Goal: Information Seeking & Learning: Learn about a topic

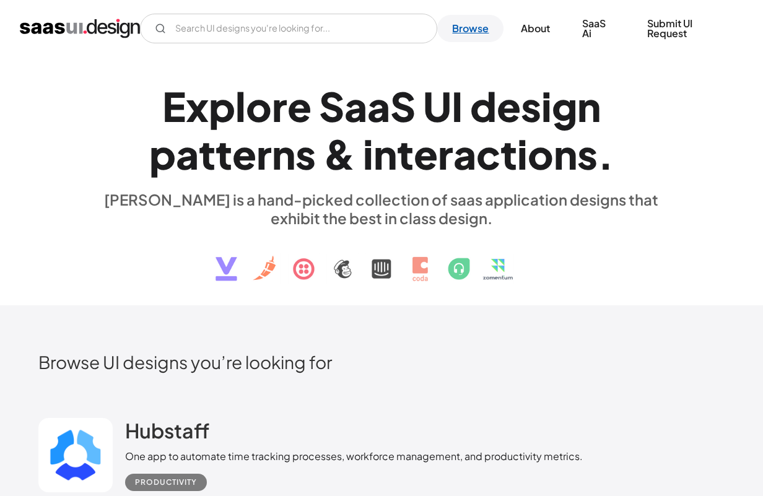
click at [478, 24] on link "Browse" at bounding box center [470, 28] width 66 height 27
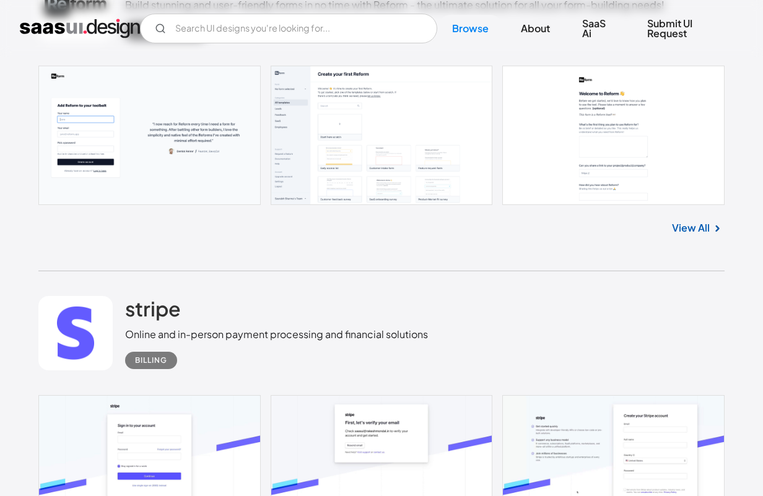
scroll to position [118, 0]
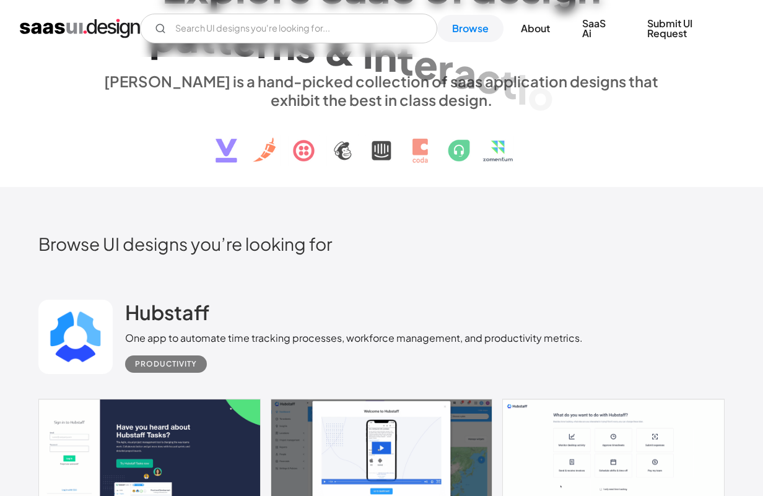
click at [254, 7] on div "V7 Labs Gen AI Application Design Best-in-class data labeling tool. GenAI Close…" at bounding box center [381, 28] width 763 height 57
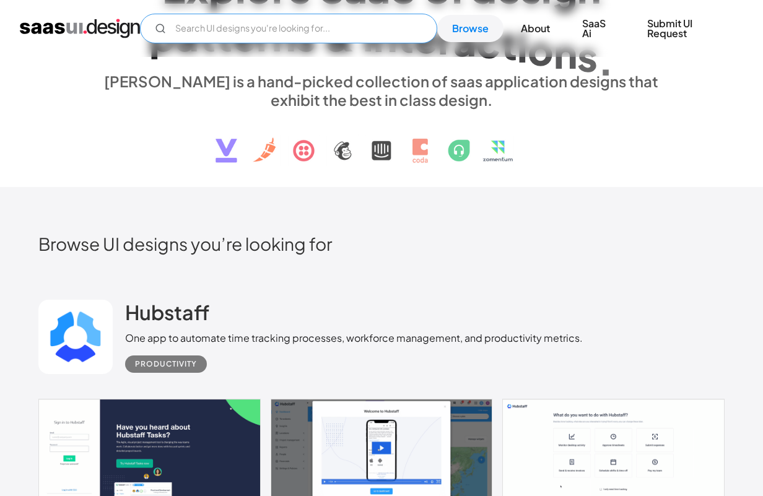
click at [251, 18] on input "Email Form" at bounding box center [288, 29] width 297 height 30
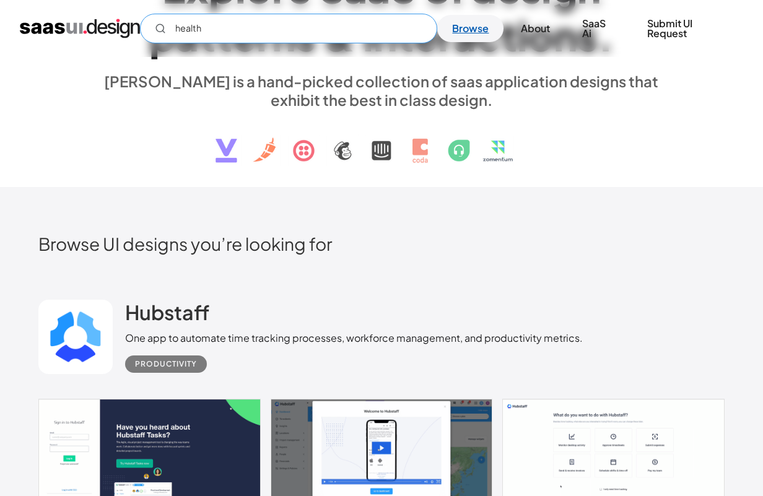
type input "health"
click at [461, 33] on link "Browse" at bounding box center [470, 28] width 66 height 27
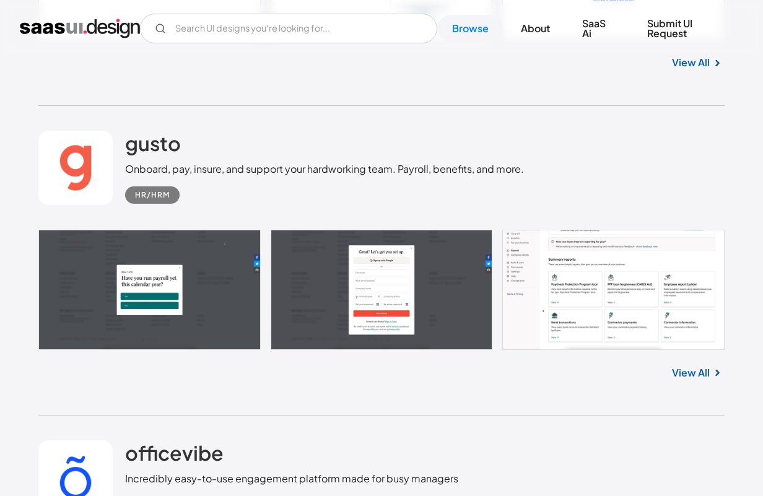
scroll to position [28181, 0]
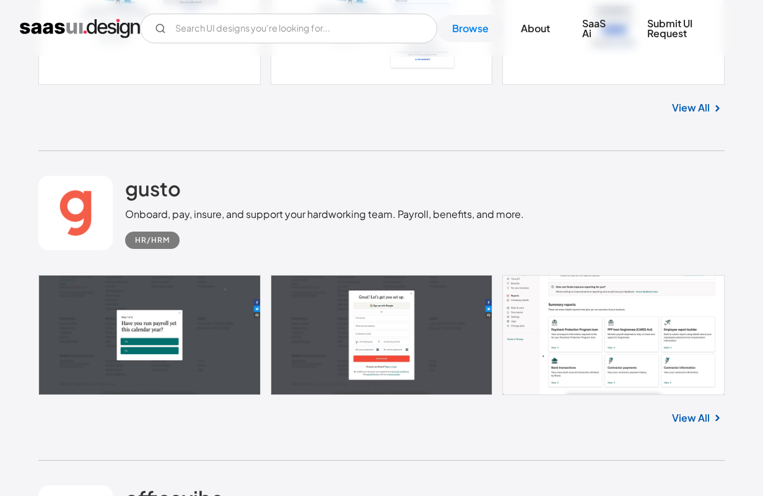
click at [701, 426] on link "View All" at bounding box center [691, 418] width 38 height 15
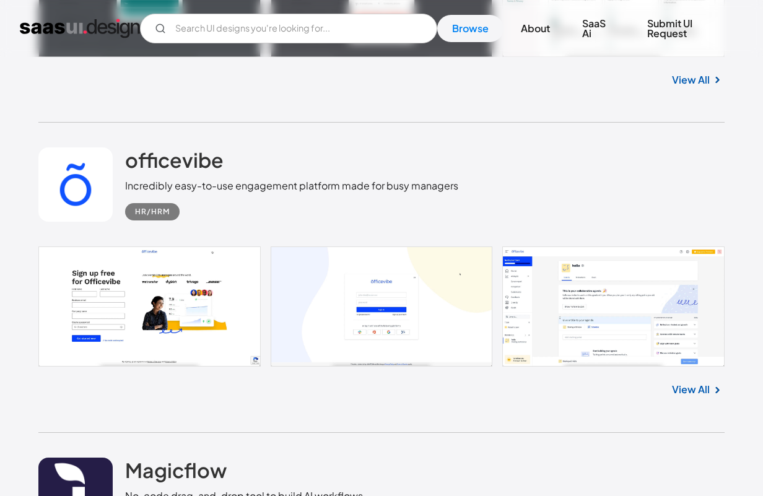
scroll to position [28569, 0]
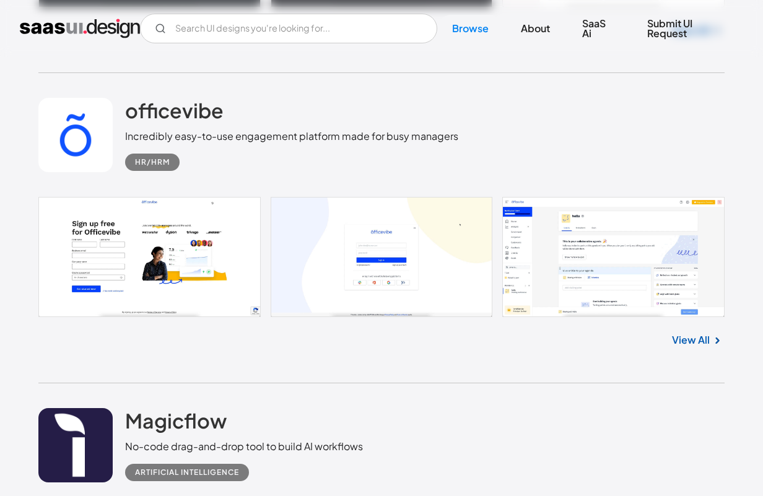
click at [689, 347] on link "View All" at bounding box center [691, 340] width 38 height 15
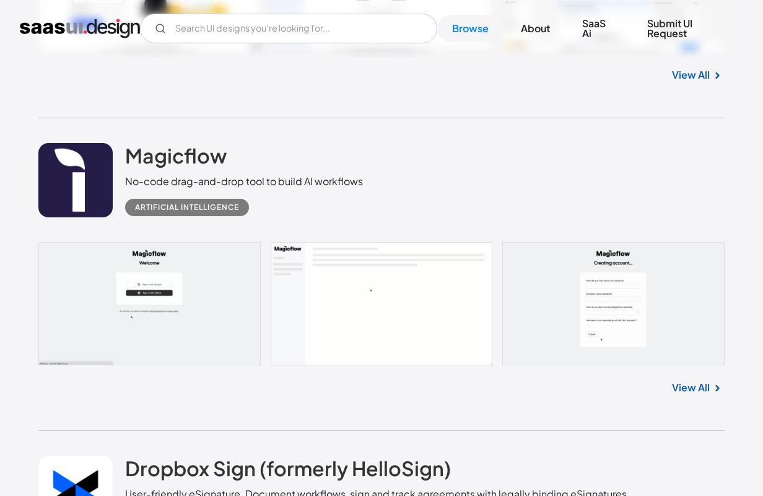
scroll to position [28851, 0]
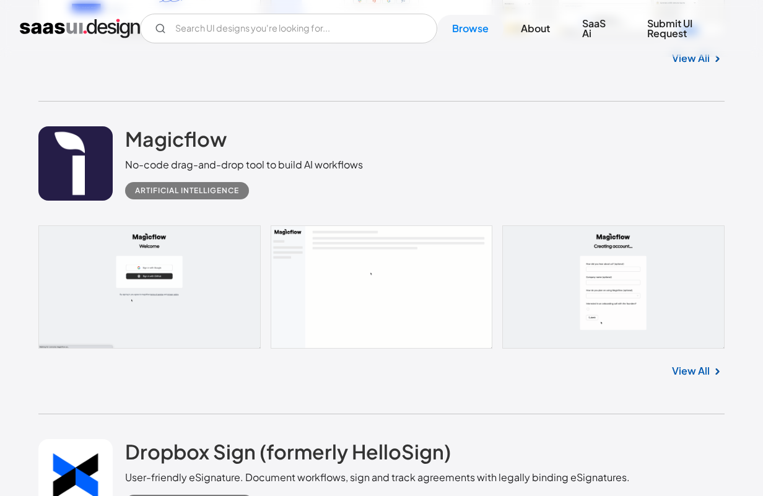
click at [686, 378] on link "View All" at bounding box center [691, 371] width 38 height 15
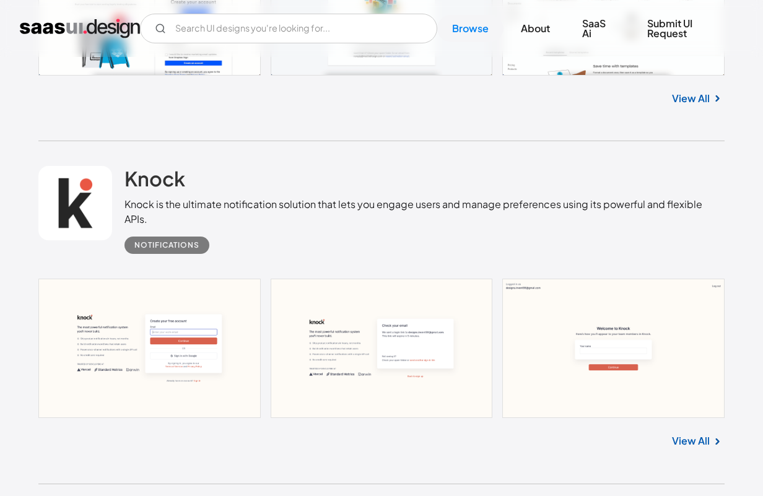
scroll to position [29291, 0]
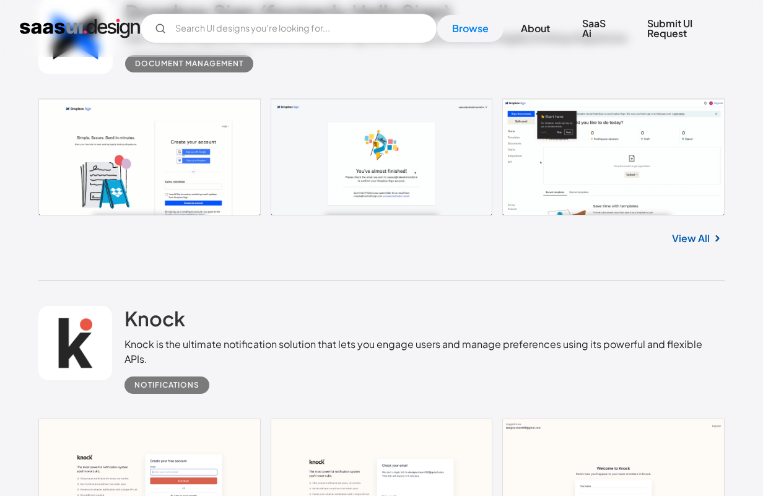
click at [691, 246] on link "View All" at bounding box center [691, 238] width 38 height 15
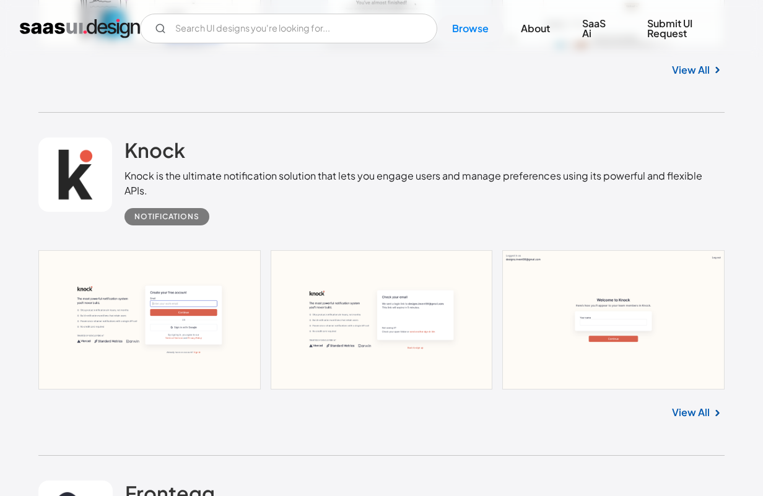
scroll to position [29681, 0]
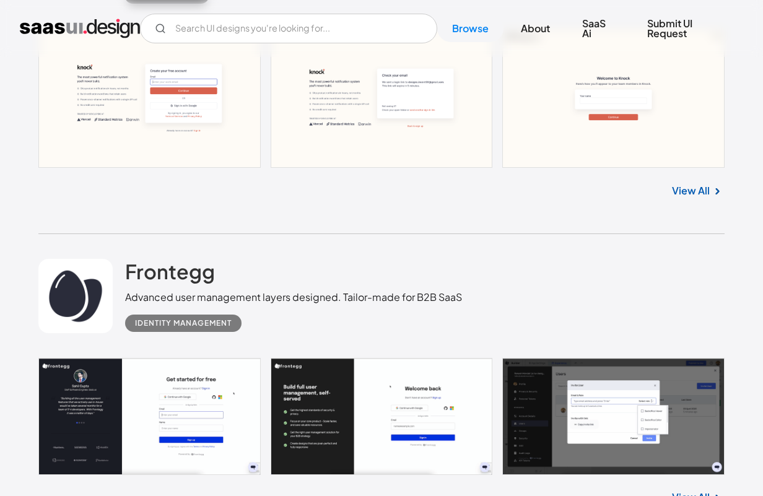
click at [694, 198] on link "View All" at bounding box center [691, 190] width 38 height 15
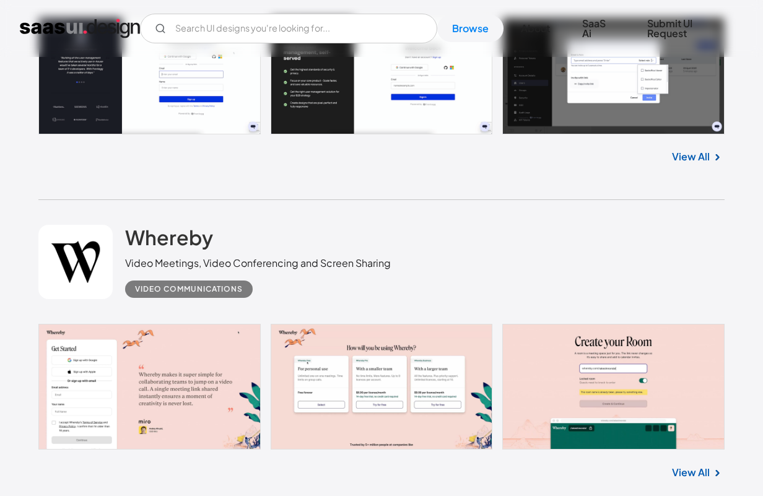
click at [695, 164] on link "View All" at bounding box center [691, 156] width 38 height 15
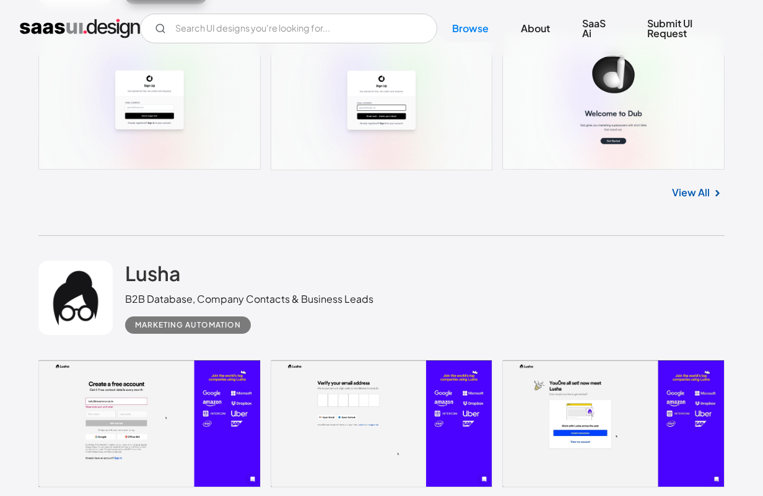
scroll to position [31275, 0]
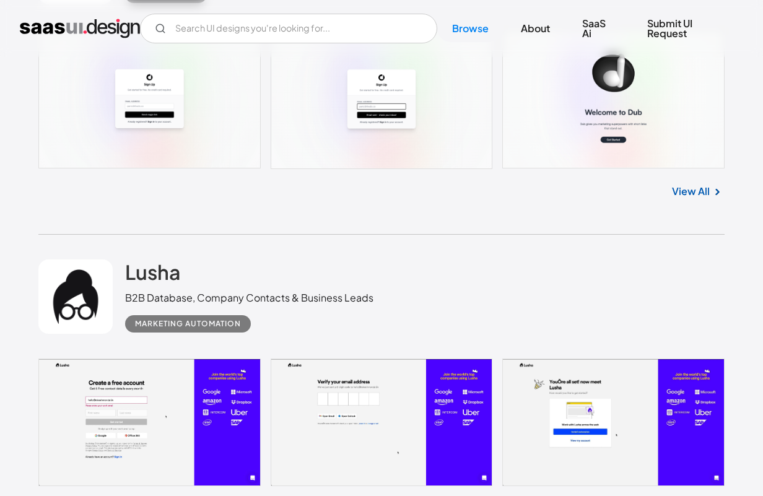
click at [689, 210] on div "View All" at bounding box center [381, 189] width 687 height 41
click at [691, 199] on link "View All" at bounding box center [691, 191] width 38 height 15
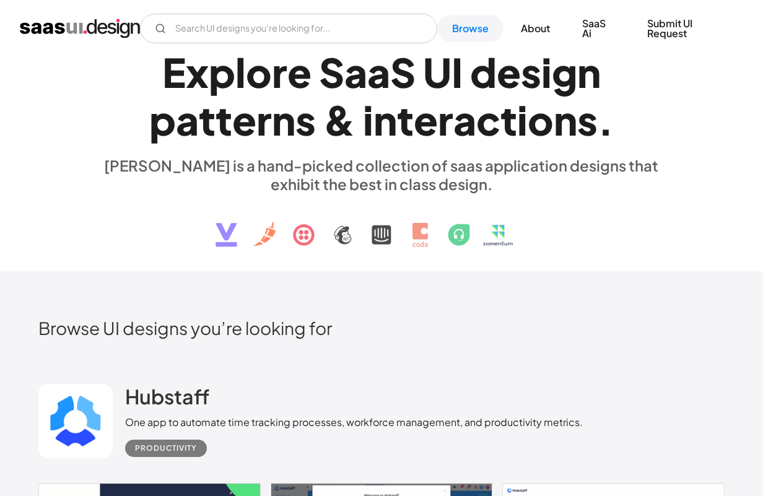
scroll to position [645, 0]
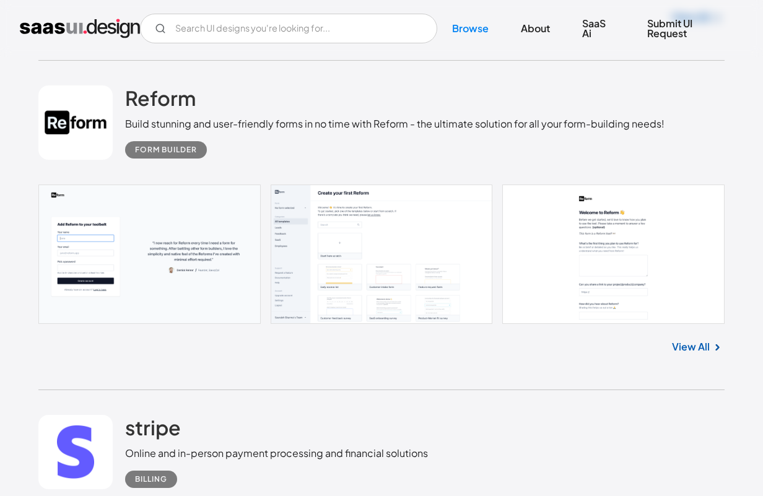
click at [701, 350] on link "View All" at bounding box center [691, 346] width 38 height 15
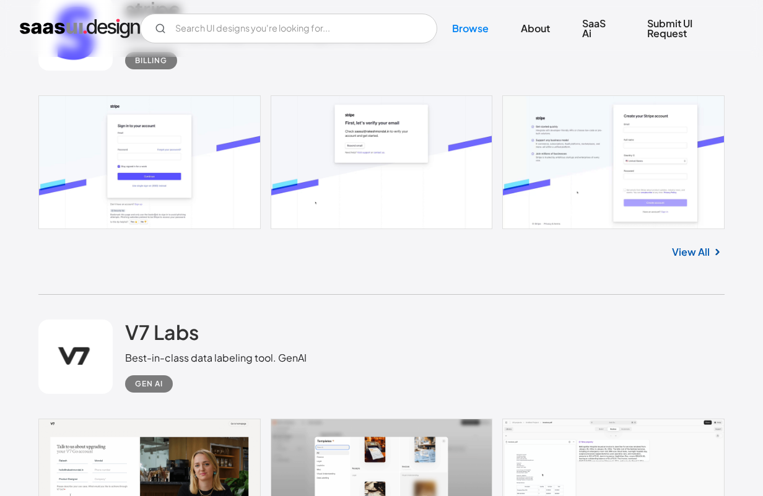
click at [697, 253] on link "View All" at bounding box center [691, 252] width 38 height 15
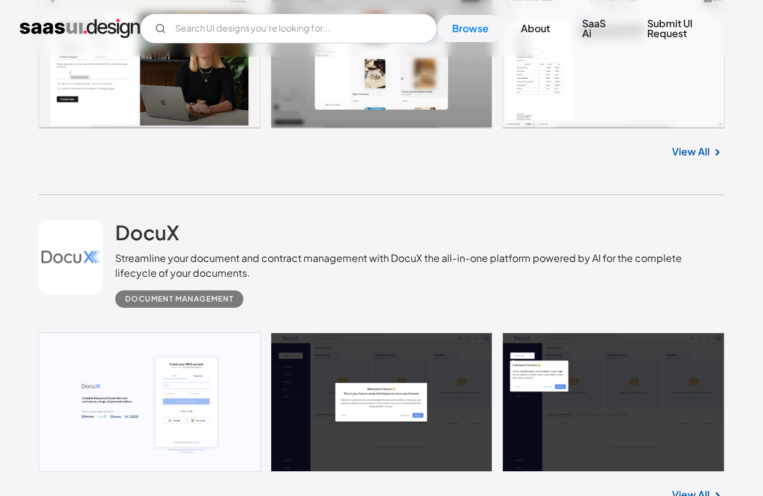
scroll to position [1547, 0]
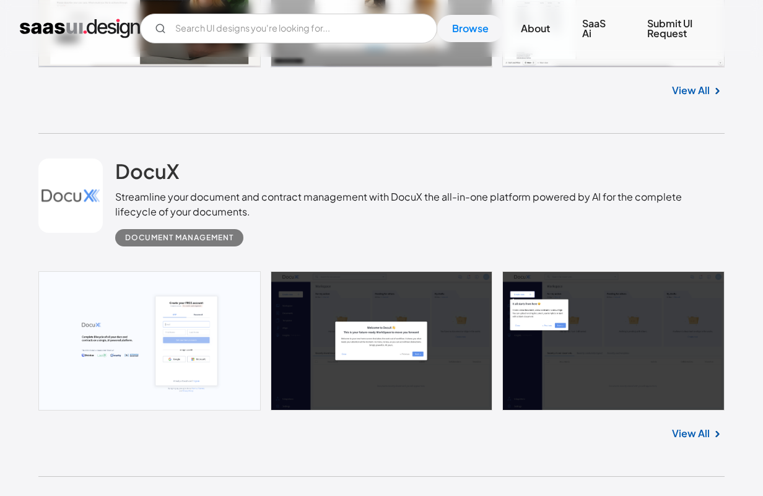
click at [696, 90] on link "View All" at bounding box center [691, 90] width 38 height 15
click at [695, 435] on link "View All" at bounding box center [691, 433] width 38 height 15
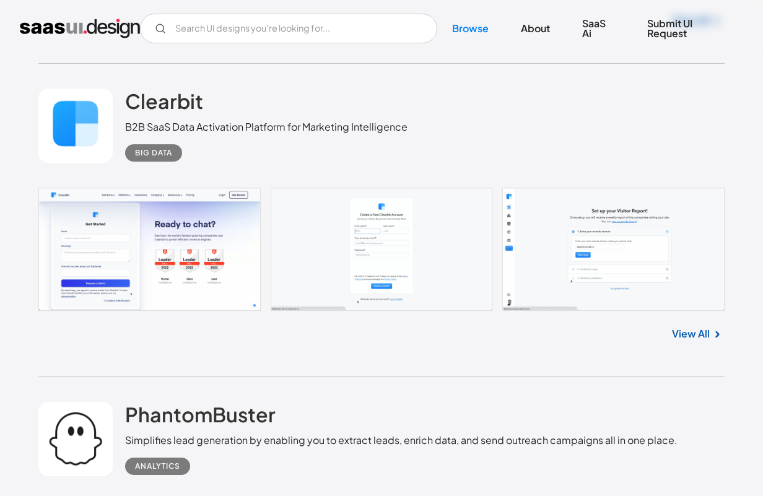
scroll to position [1955, 0]
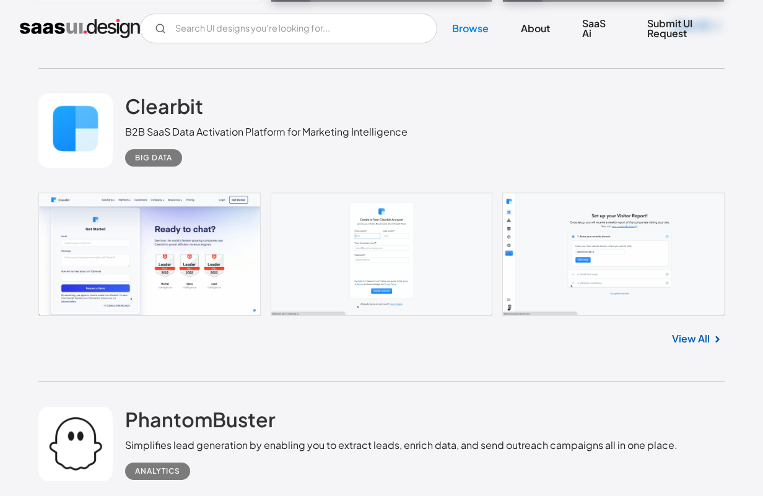
click at [696, 339] on link "View All" at bounding box center [691, 338] width 38 height 15
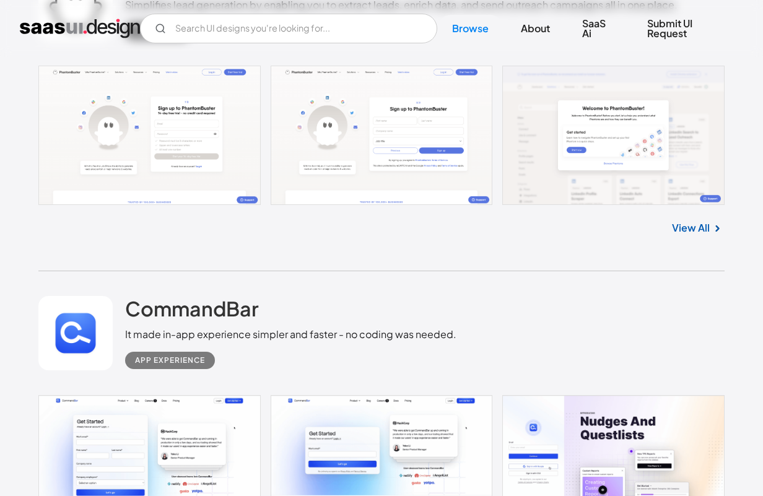
scroll to position [2417, 0]
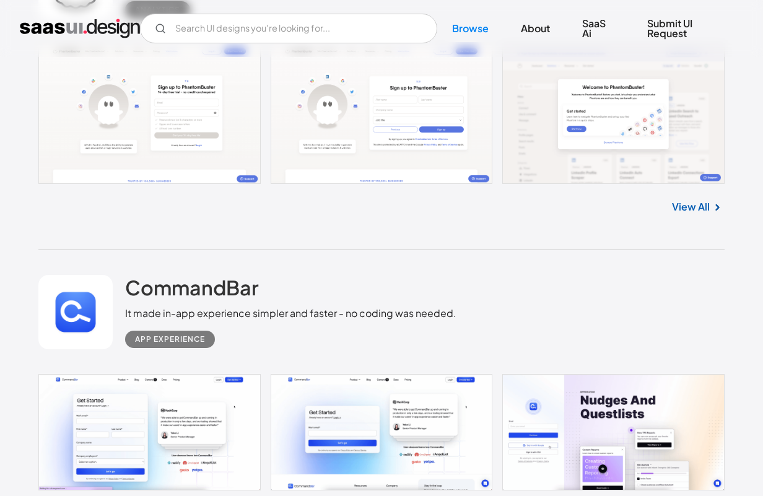
click at [692, 209] on link "View All" at bounding box center [691, 206] width 38 height 15
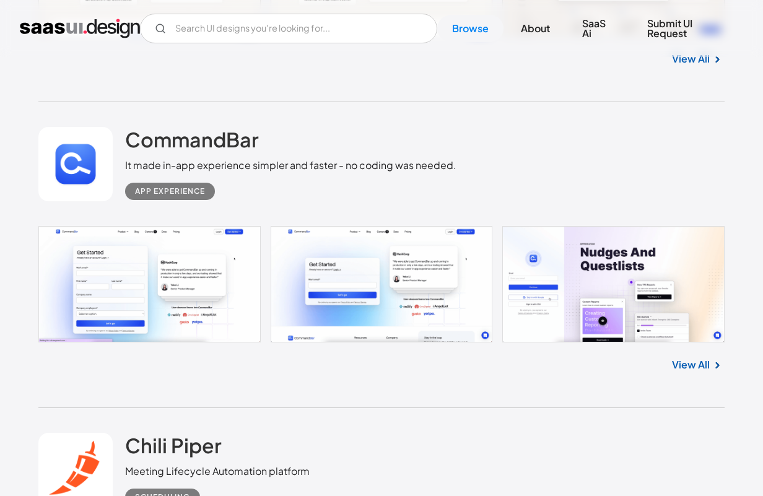
scroll to position [2593, 0]
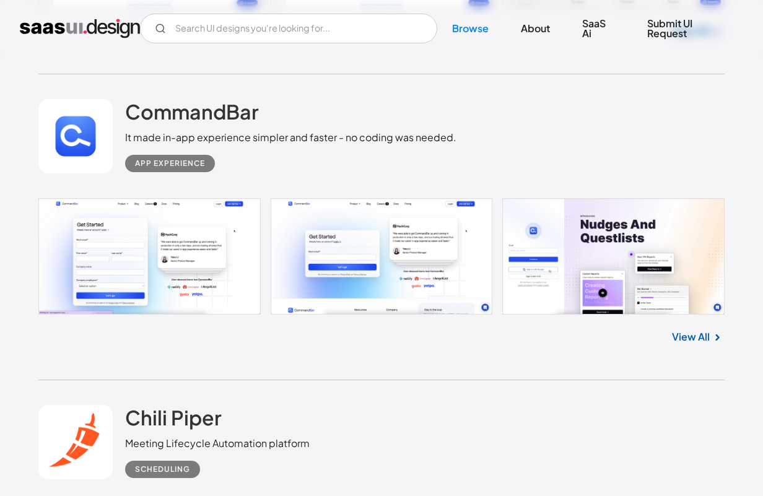
click at [694, 342] on link "View All" at bounding box center [691, 337] width 38 height 15
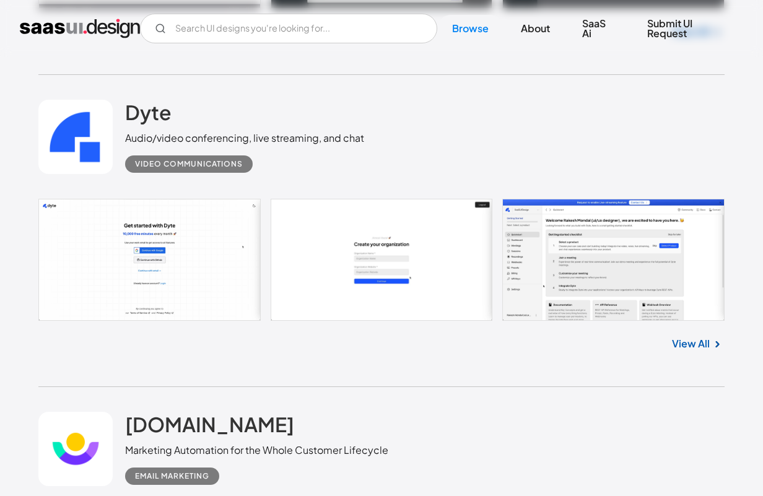
scroll to position [3210, 0]
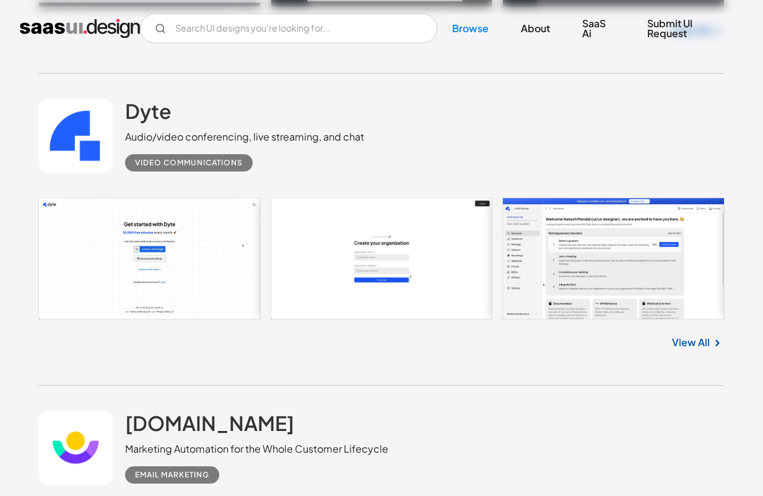
click at [688, 343] on link "View All" at bounding box center [691, 342] width 38 height 15
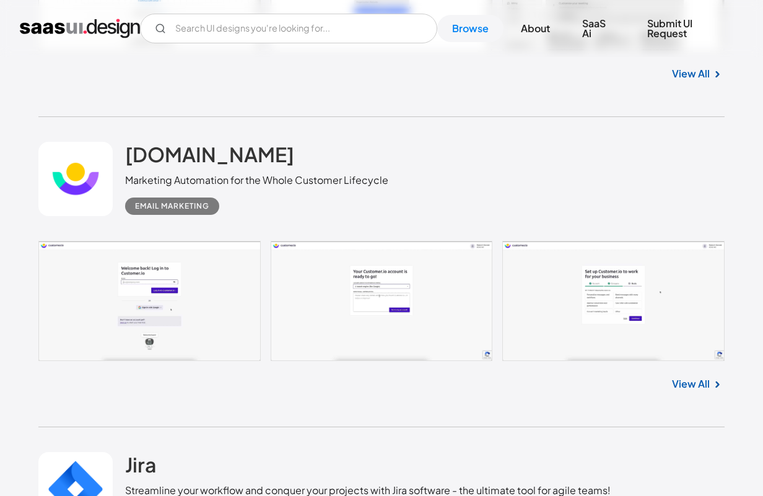
click at [696, 391] on link "View All" at bounding box center [691, 384] width 38 height 15
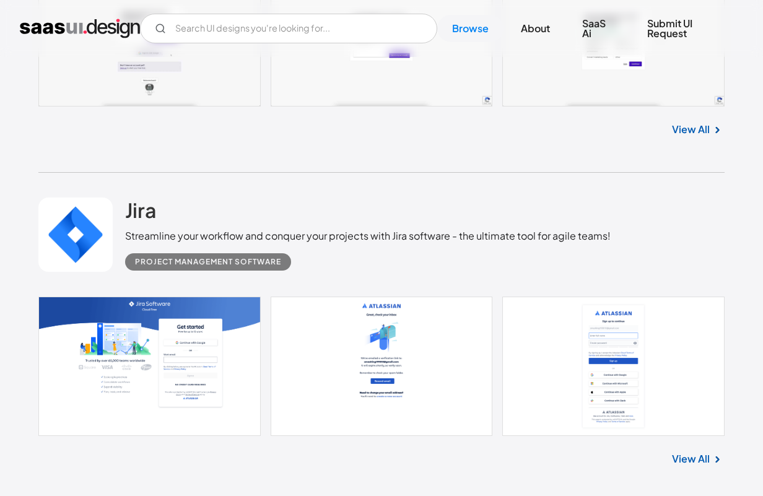
click at [688, 459] on link "View All" at bounding box center [691, 459] width 38 height 15
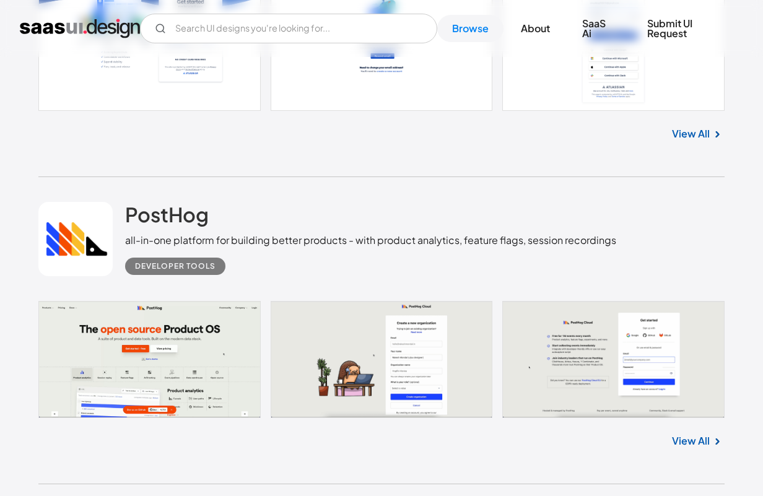
click at [688, 443] on link "View All" at bounding box center [691, 441] width 38 height 15
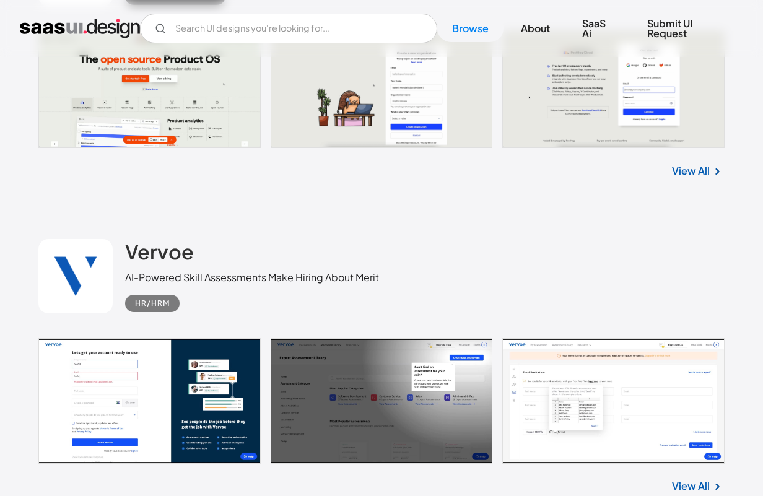
scroll to position [4346, 0]
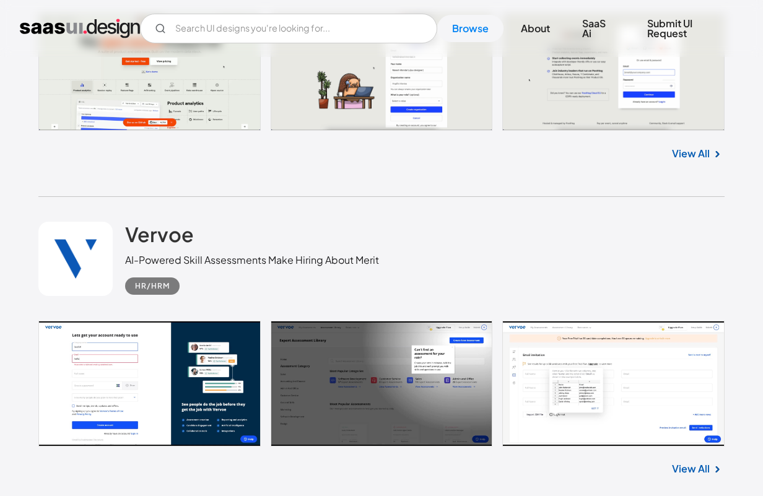
click at [686, 464] on div "View All" at bounding box center [381, 467] width 687 height 41
click at [687, 474] on link "View All" at bounding box center [691, 468] width 38 height 15
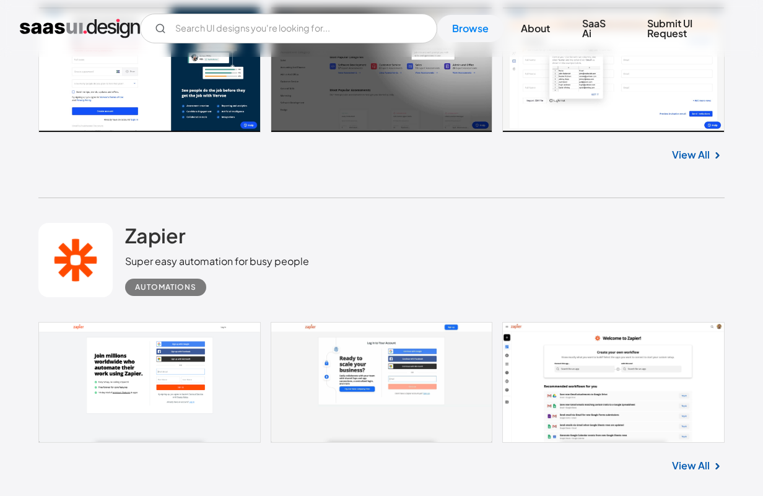
scroll to position [4839, 0]
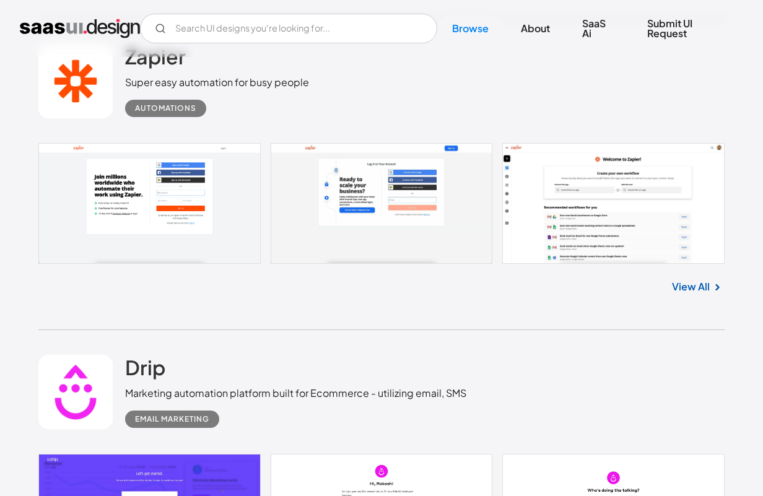
click at [693, 287] on link "View All" at bounding box center [691, 286] width 38 height 15
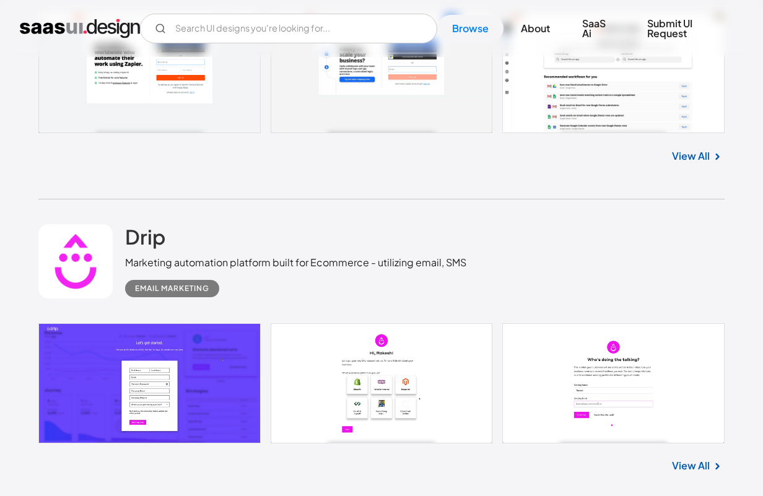
scroll to position [5024, 0]
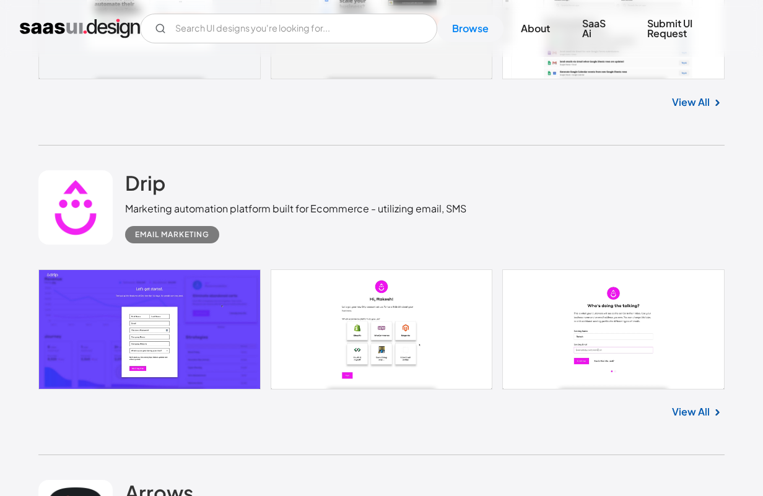
click at [691, 414] on link "View All" at bounding box center [691, 411] width 38 height 15
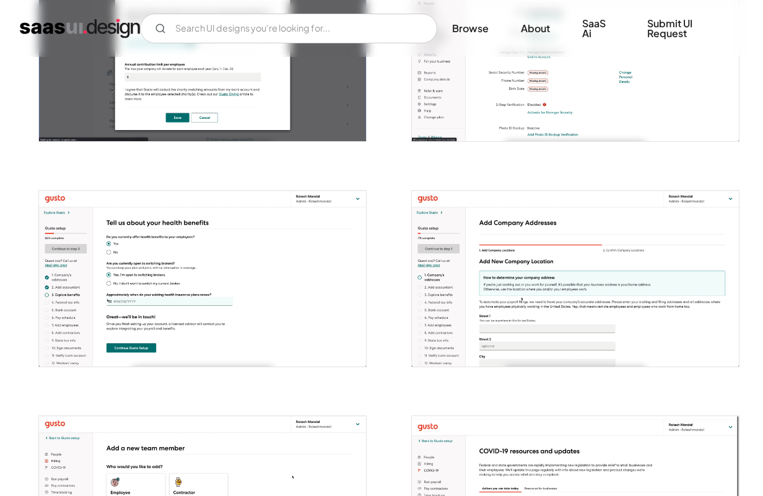
scroll to position [1606, 0]
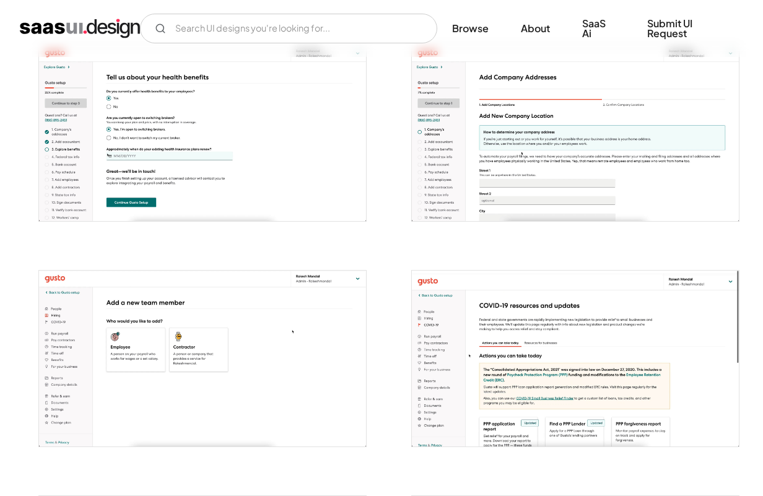
click at [385, 289] on div at bounding box center [381, 126] width 687 height 2932
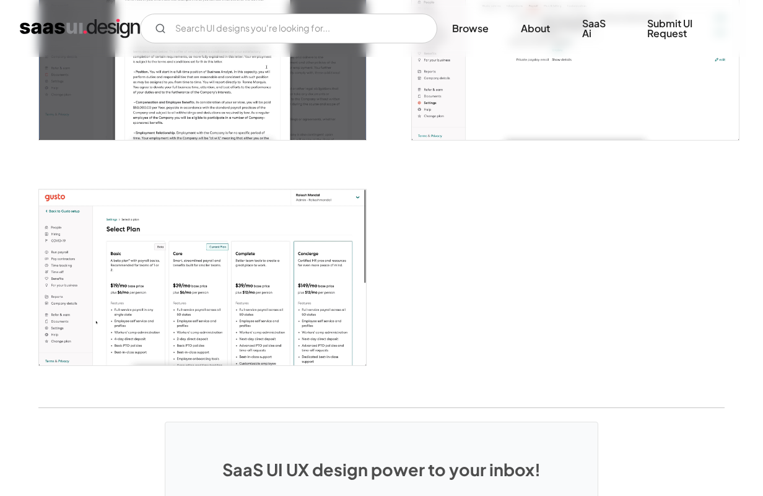
scroll to position [2826, 0]
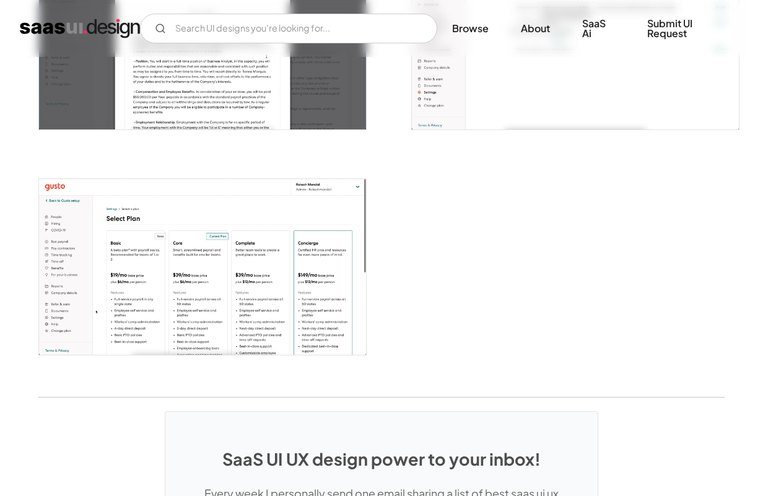
click at [216, 223] on img "open lightbox" at bounding box center [202, 267] width 327 height 176
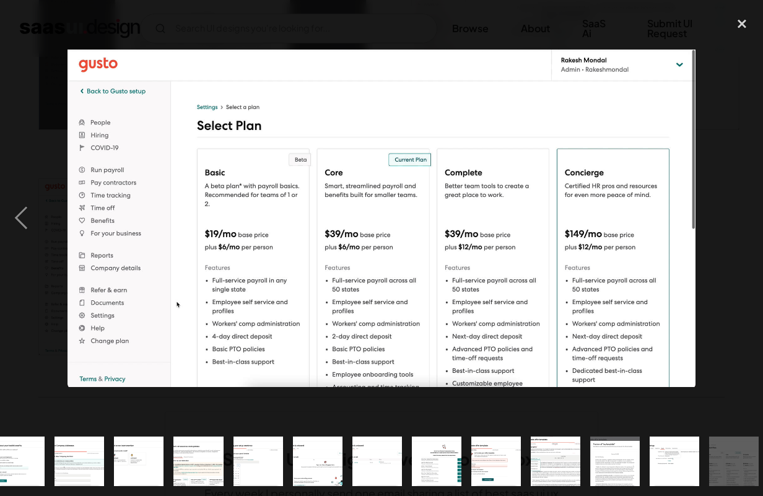
scroll to position [0, 735]
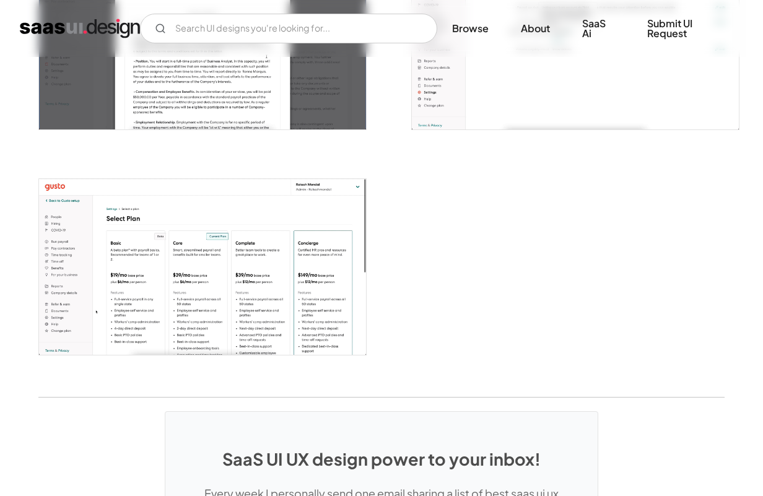
click at [733, 28] on div "close lightbox" at bounding box center [742, 23] width 42 height 27
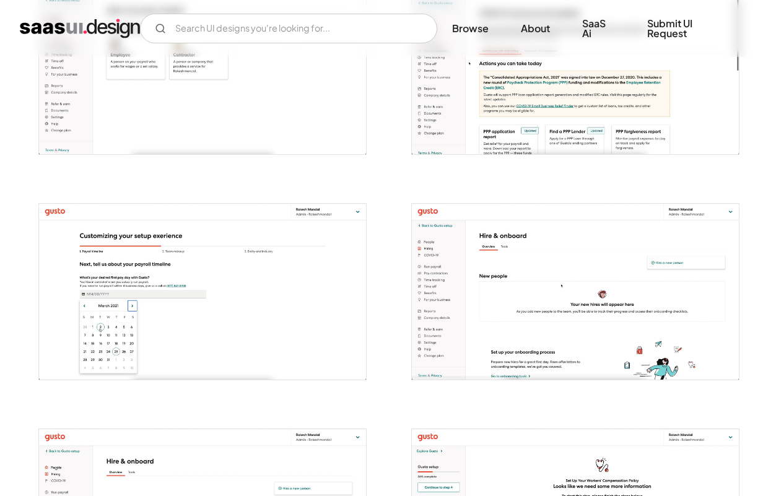
scroll to position [1472, 0]
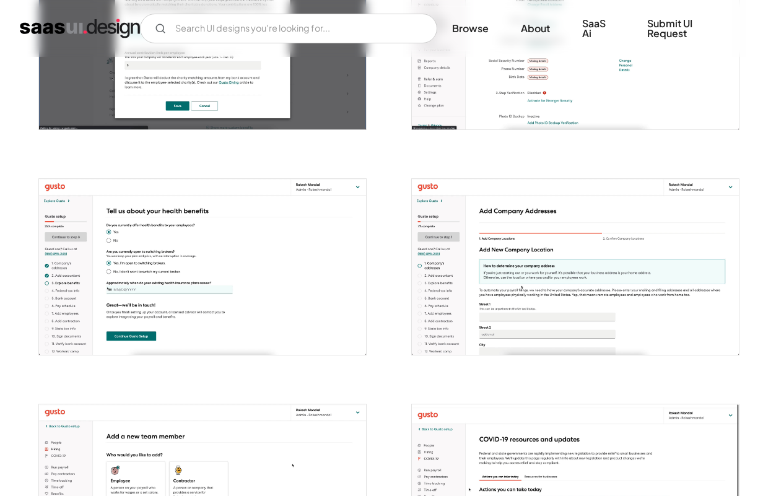
click at [557, 273] on img "open lightbox" at bounding box center [575, 267] width 327 height 176
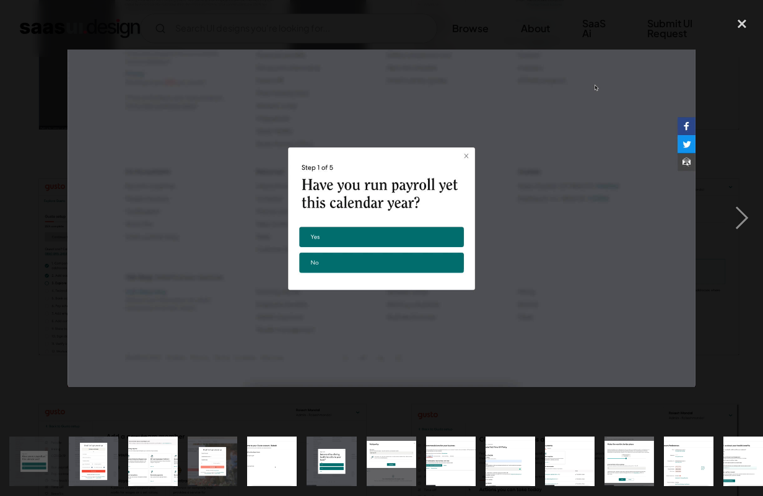
scroll to position [0, 0]
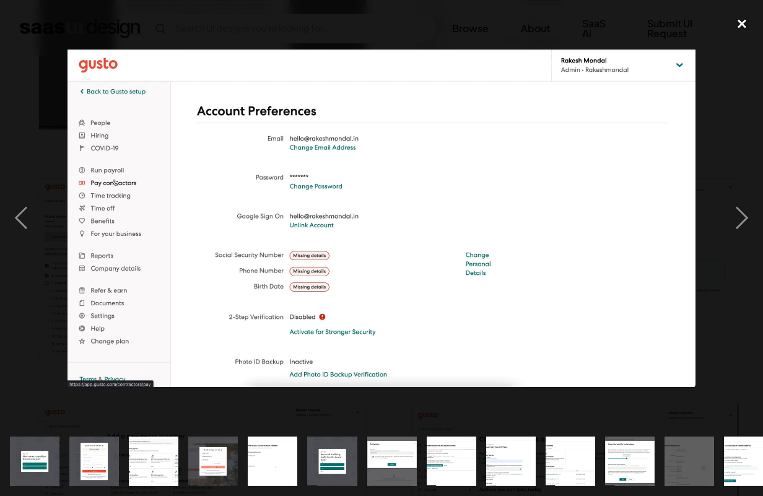
click at [737, 14] on div "close lightbox" at bounding box center [742, 23] width 42 height 27
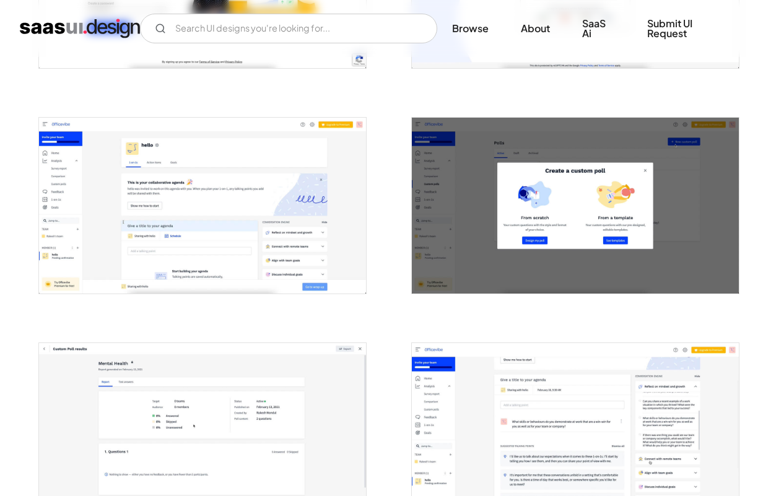
scroll to position [805, 0]
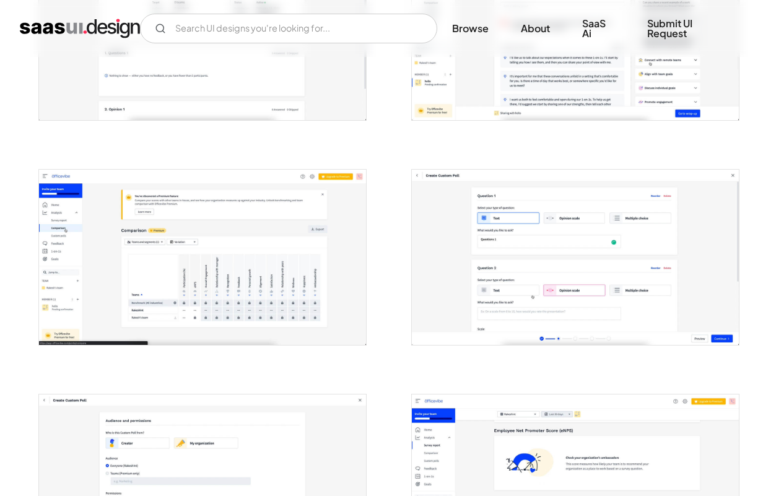
click at [253, 71] on img "open lightbox" at bounding box center [202, 32] width 327 height 176
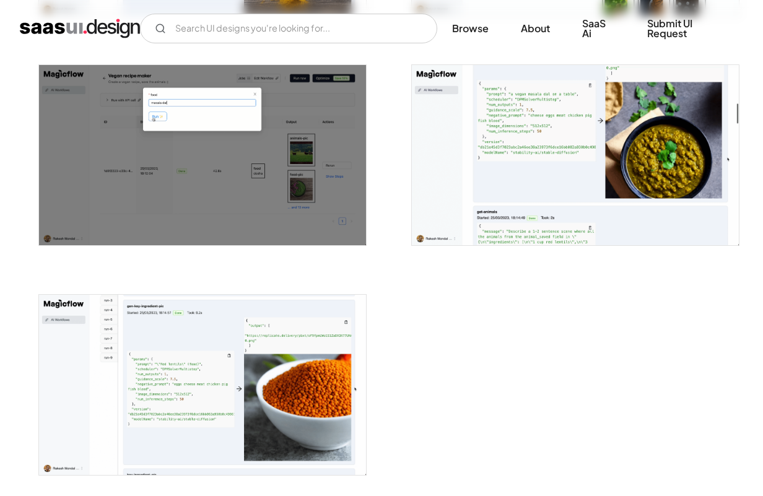
scroll to position [1625, 0]
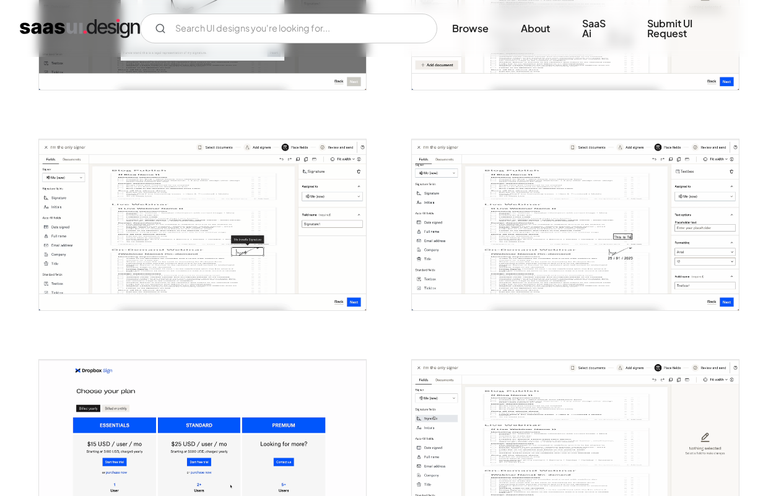
scroll to position [894, 0]
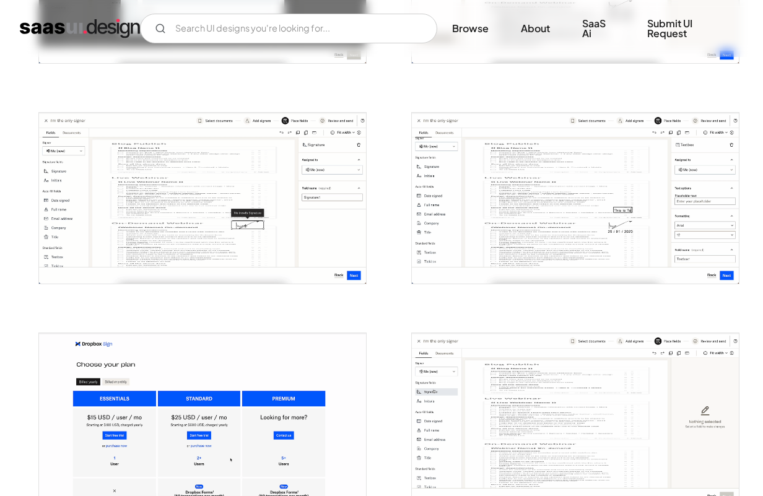
click at [474, 157] on img "open lightbox" at bounding box center [575, 198] width 327 height 171
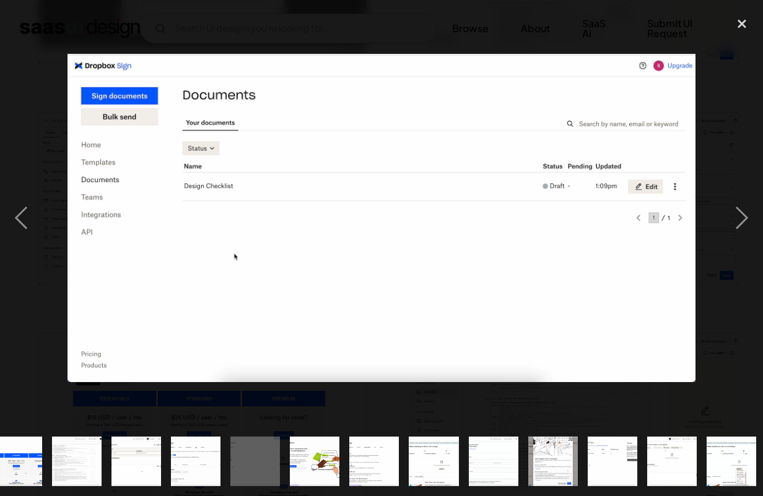
scroll to position [0, 497]
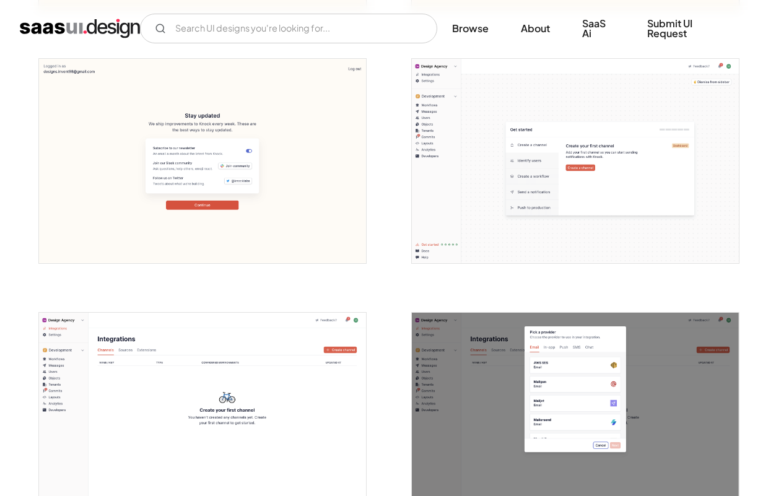
scroll to position [771, 0]
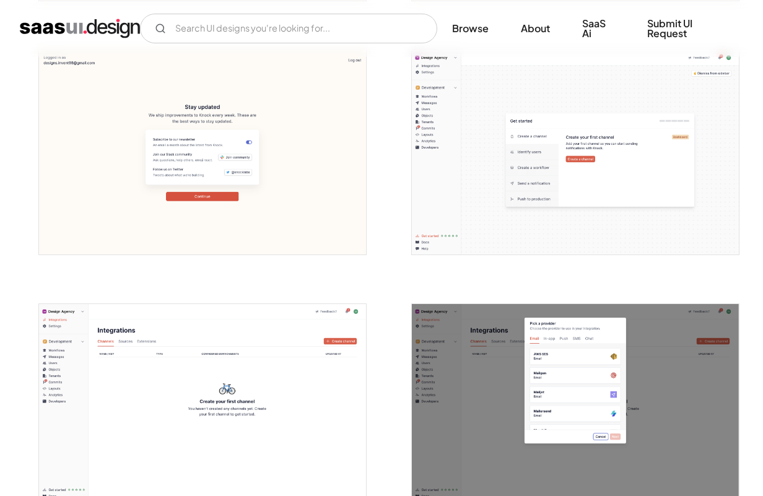
click at [510, 174] on img "open lightbox" at bounding box center [575, 152] width 327 height 204
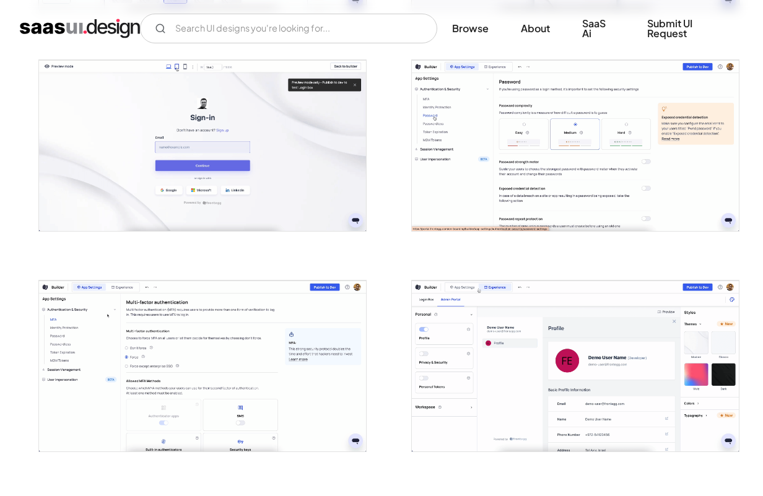
scroll to position [1921, 0]
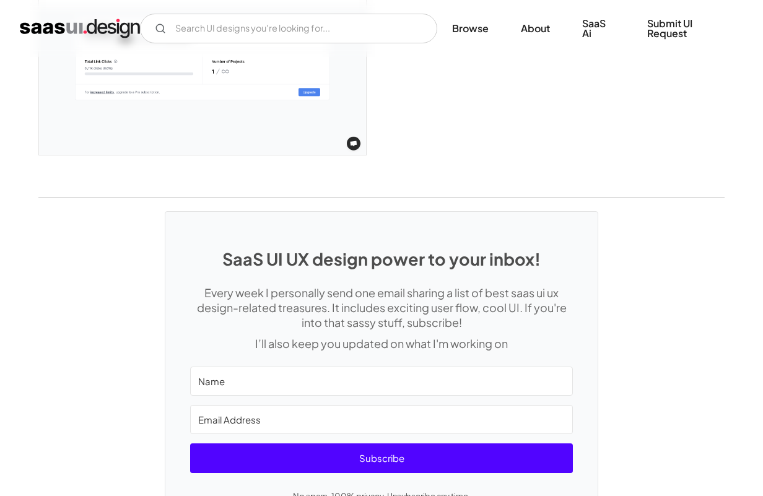
scroll to position [2636, 0]
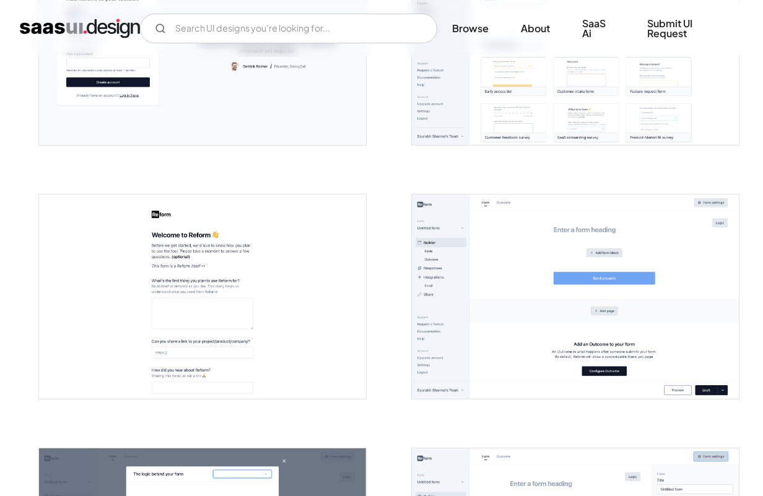
scroll to position [426, 0]
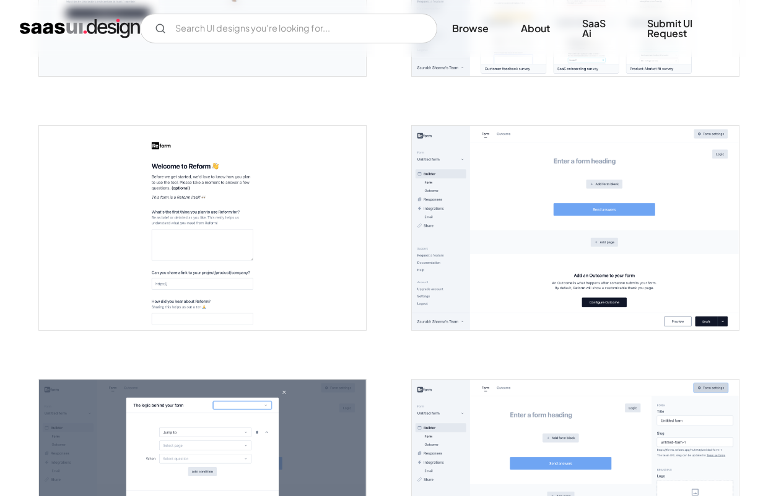
click at [510, 216] on img "open lightbox" at bounding box center [575, 228] width 327 height 204
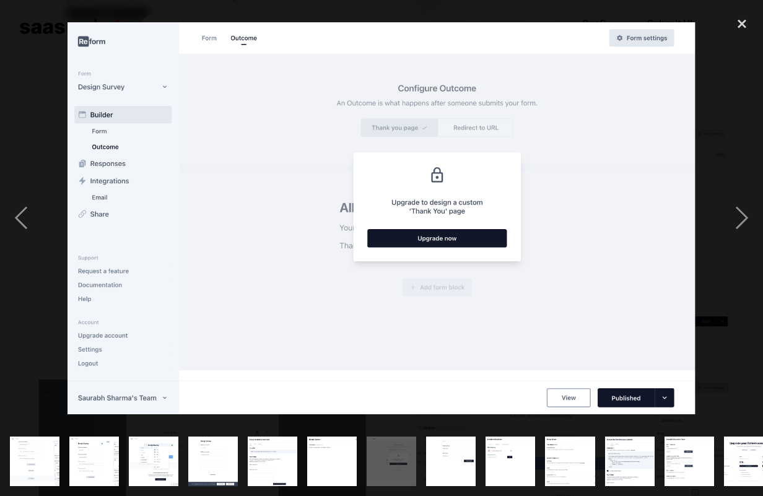
scroll to position [0, 378]
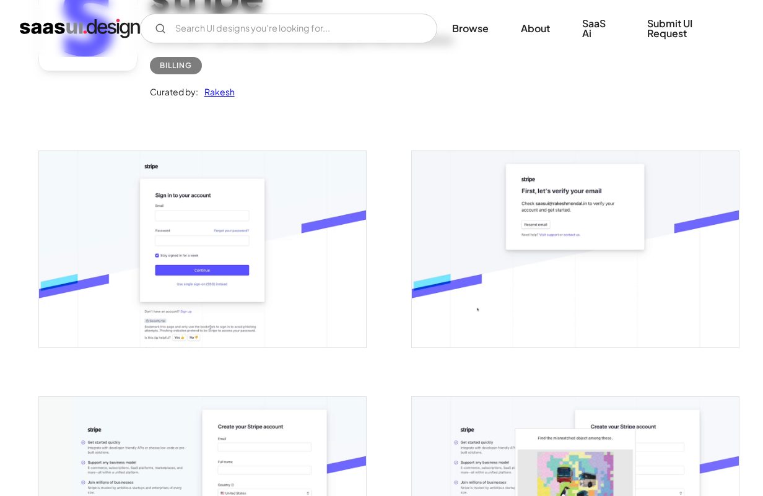
scroll to position [380, 0]
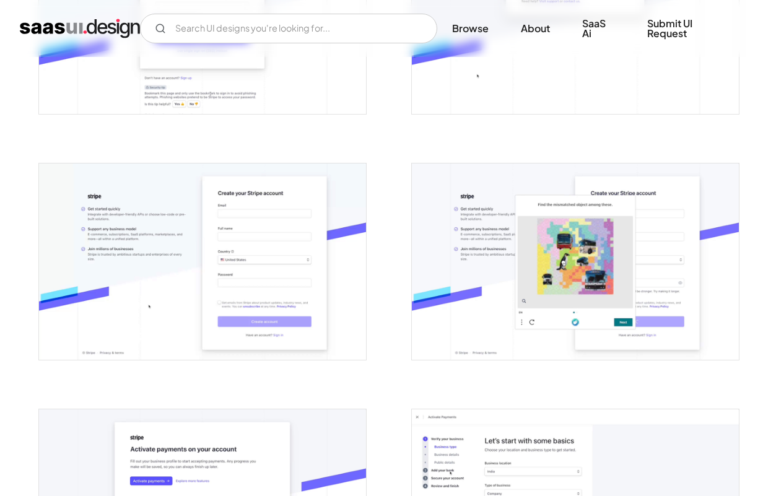
click at [242, 264] on img "open lightbox" at bounding box center [202, 262] width 327 height 196
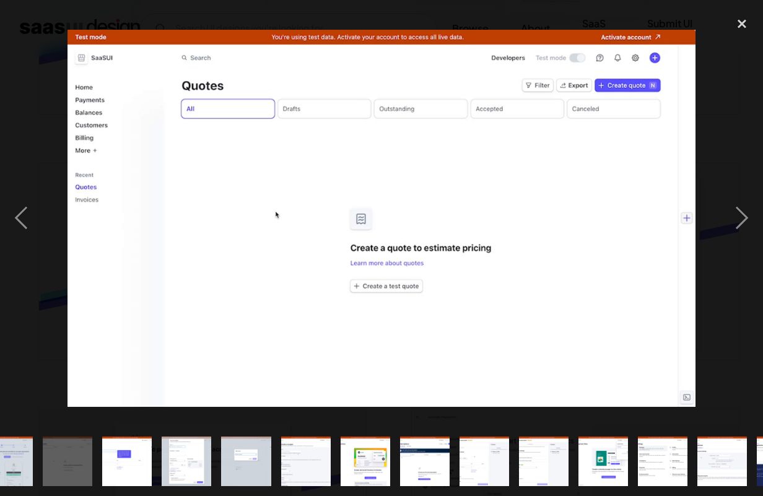
scroll to position [0, 719]
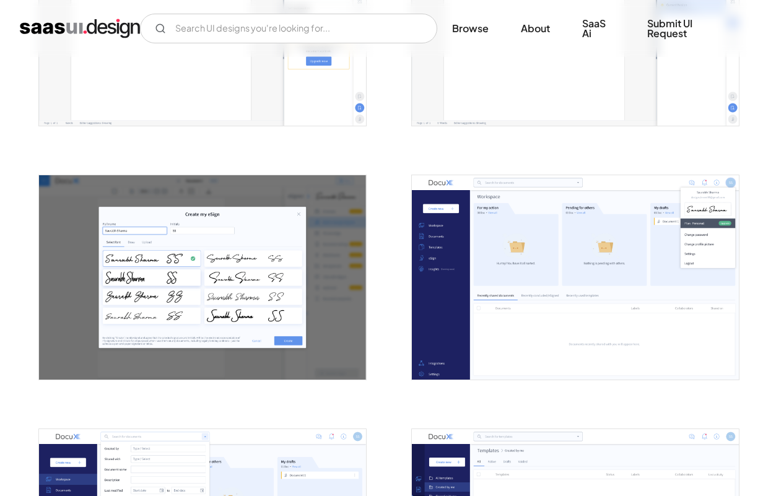
scroll to position [1251, 0]
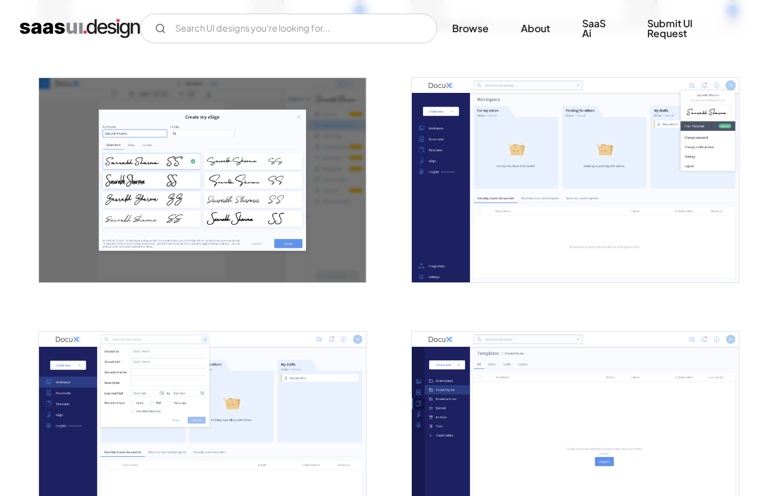
click at [497, 190] on img "open lightbox" at bounding box center [575, 180] width 327 height 204
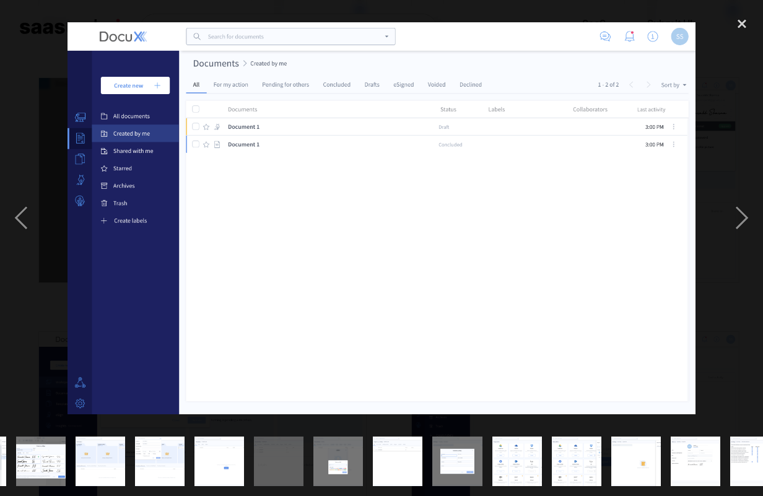
scroll to position [0, 497]
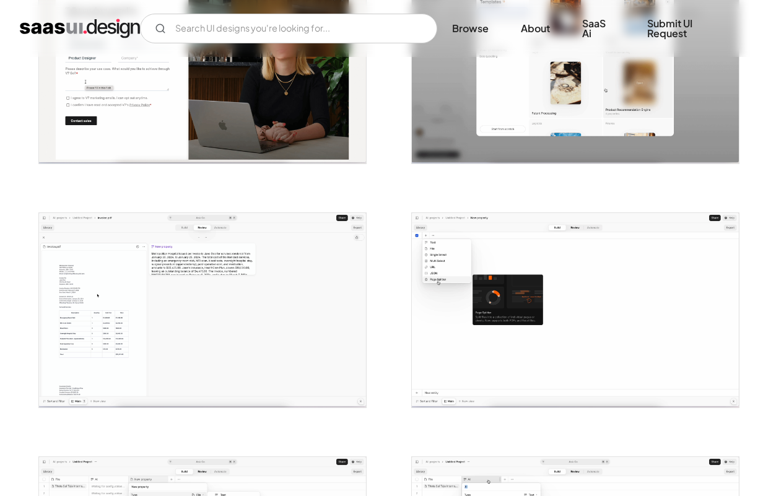
scroll to position [394, 0]
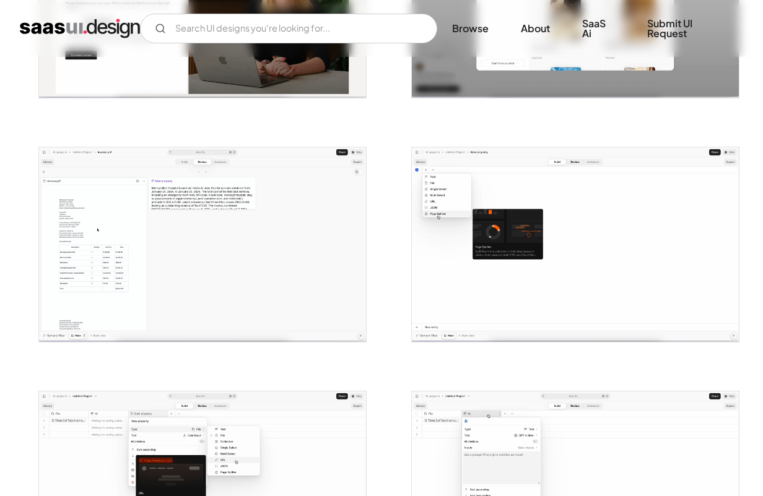
click at [522, 218] on img "open lightbox" at bounding box center [575, 244] width 327 height 194
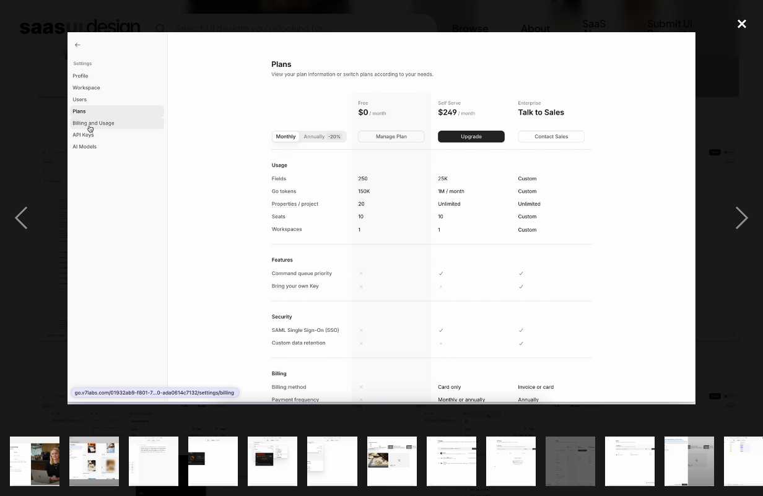
click at [743, 23] on div "close lightbox" at bounding box center [742, 23] width 42 height 27
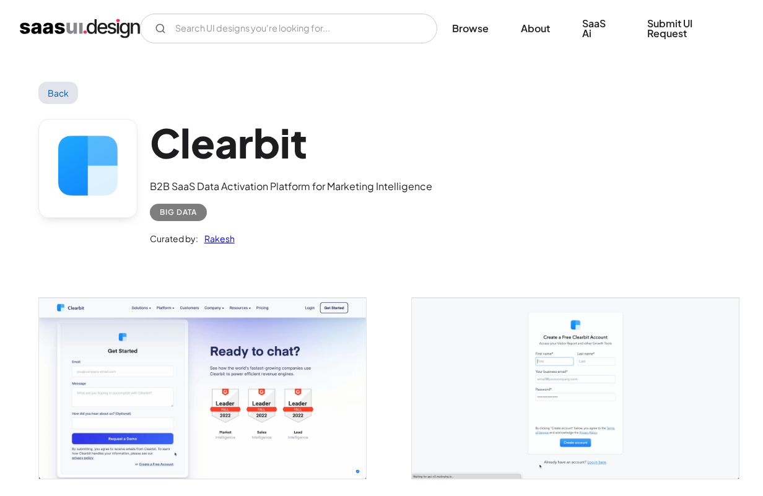
scroll to position [365, 0]
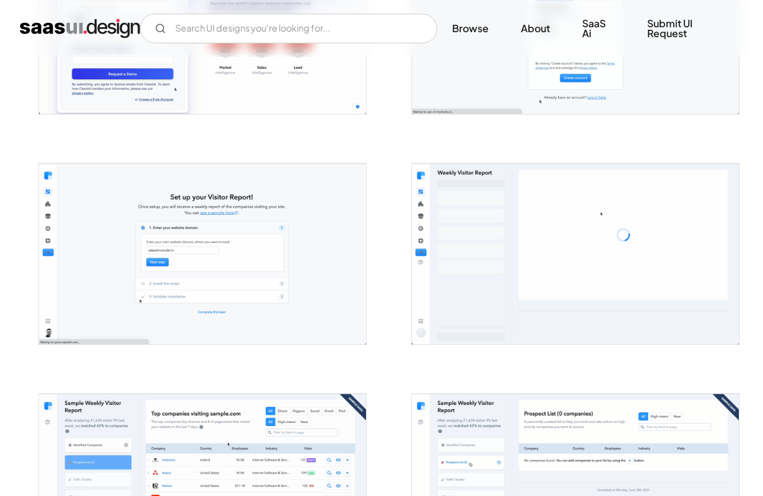
click at [255, 244] on img "open lightbox" at bounding box center [202, 254] width 327 height 181
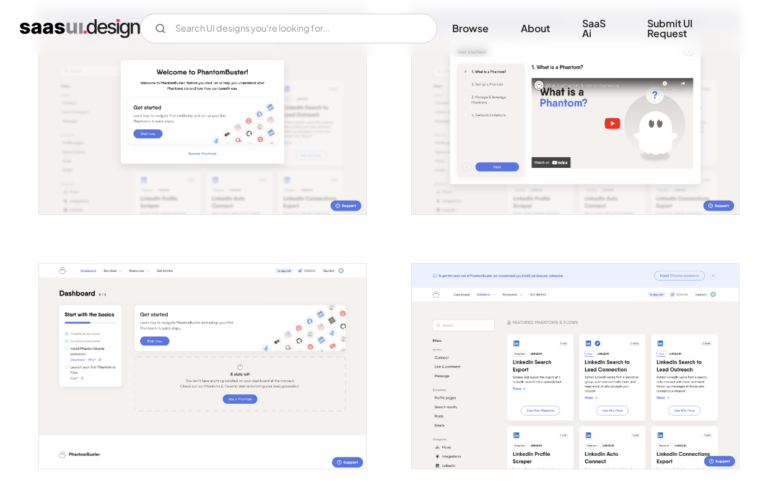
scroll to position [631, 0]
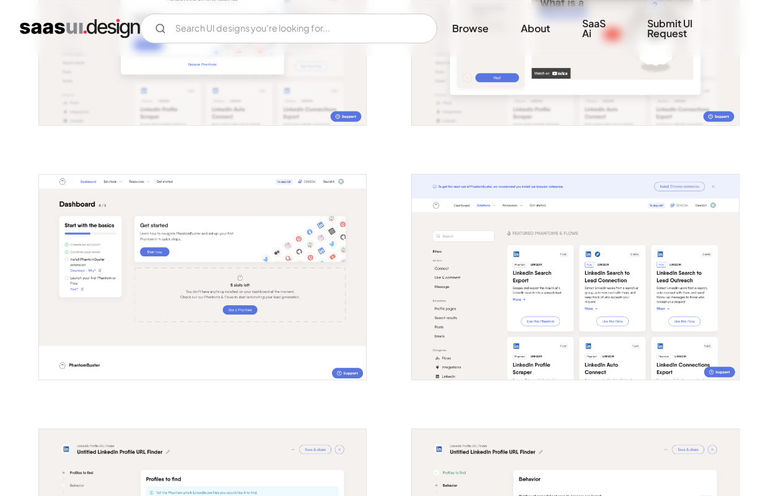
click at [229, 243] on img "open lightbox" at bounding box center [202, 277] width 327 height 204
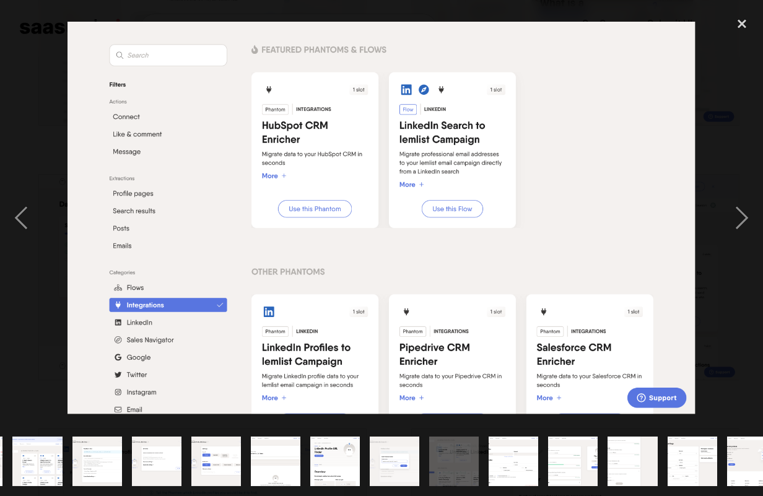
scroll to position [0, 318]
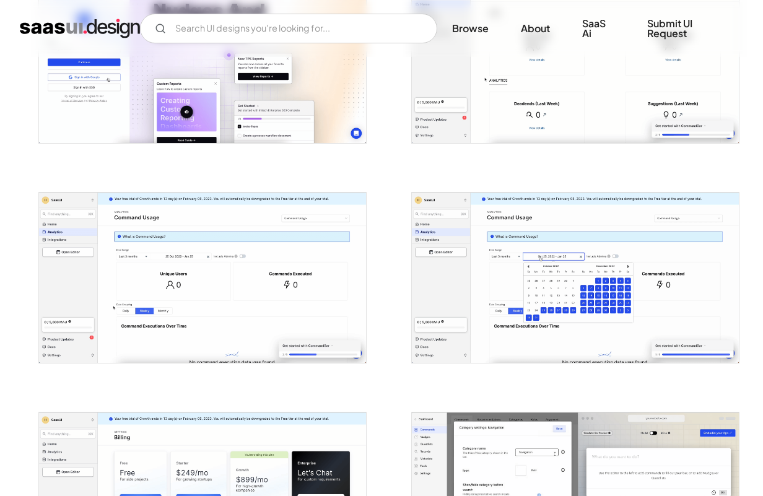
scroll to position [714, 0]
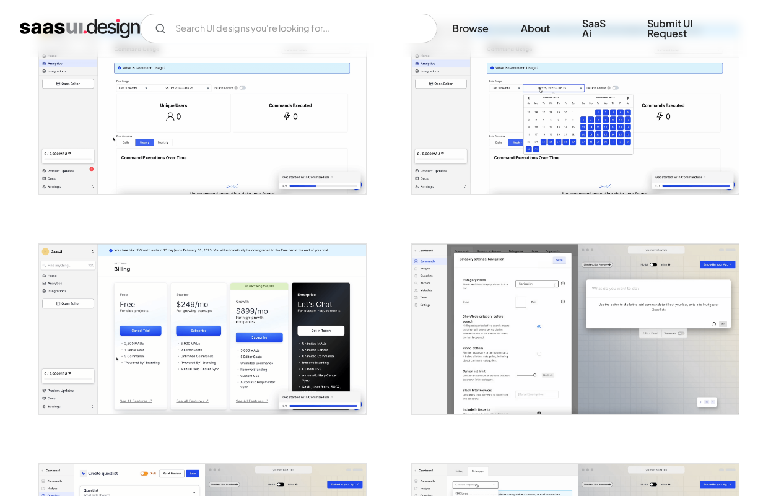
click at [452, 303] on img "open lightbox" at bounding box center [575, 329] width 327 height 170
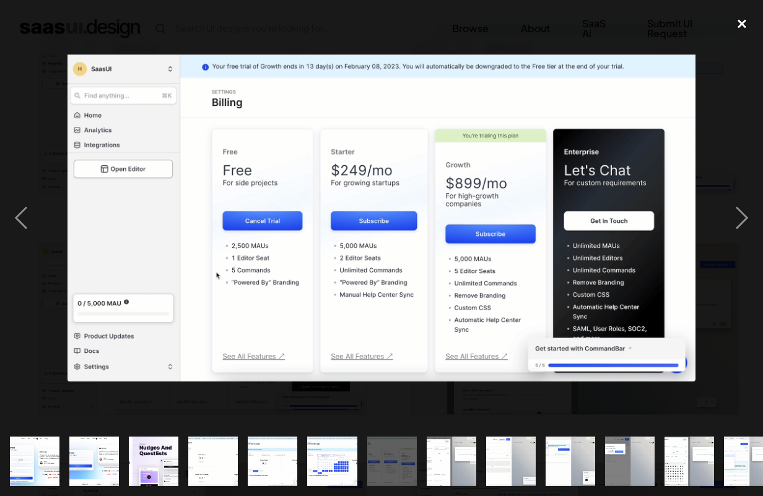
click at [745, 28] on div "close lightbox" at bounding box center [742, 23] width 42 height 27
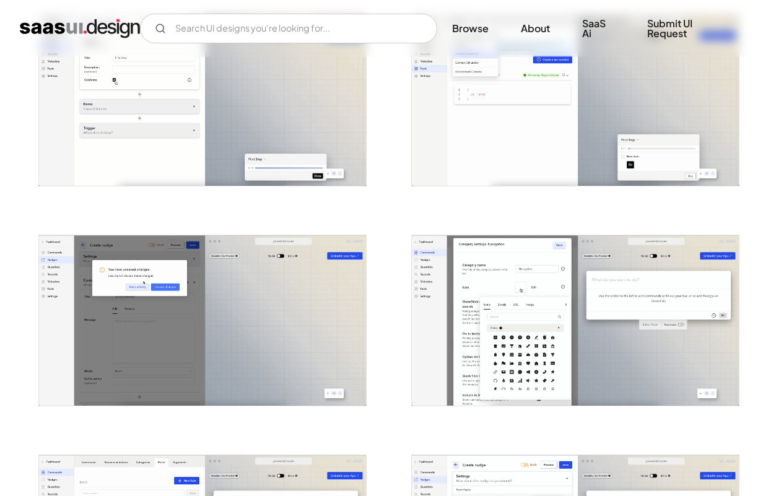
click at [383, 222] on div at bounding box center [381, 423] width 687 height 2640
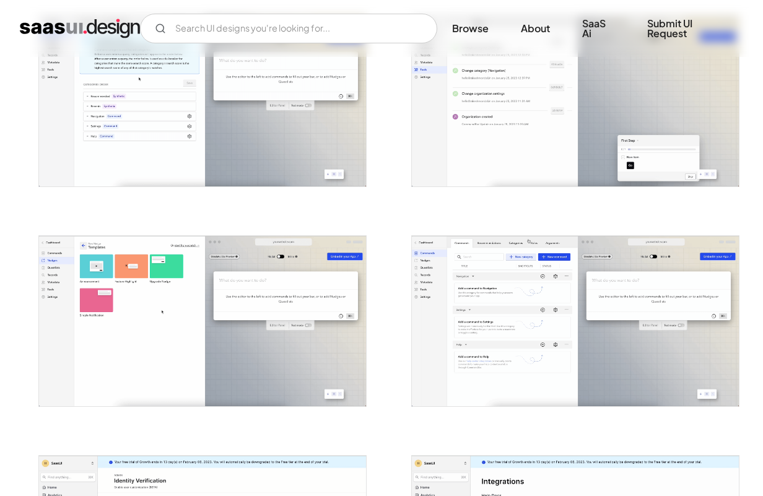
scroll to position [1887, 0]
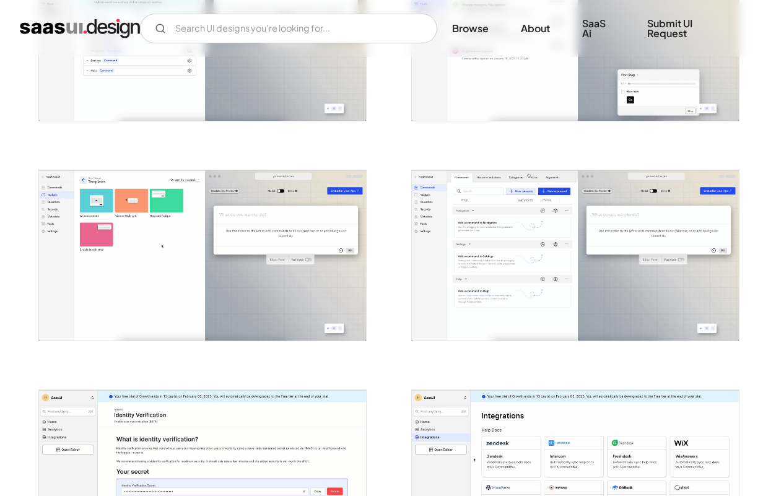
click at [503, 283] on img "open lightbox" at bounding box center [575, 255] width 327 height 170
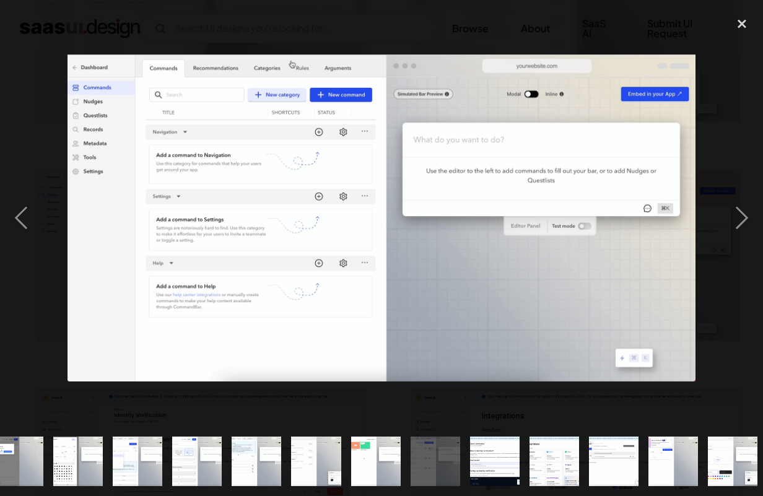
scroll to position [0, 616]
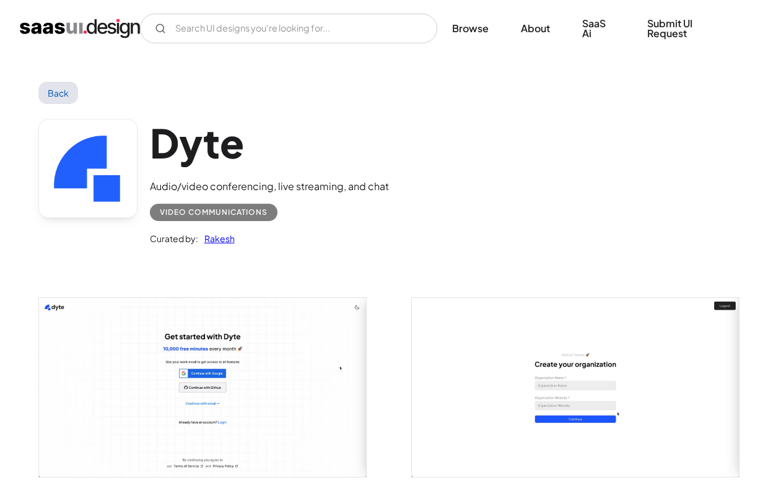
click at [189, 331] on img "open lightbox" at bounding box center [202, 387] width 327 height 179
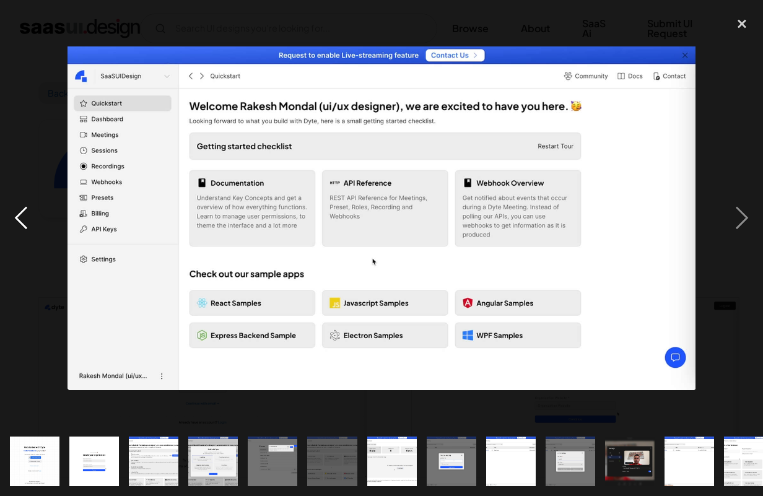
click at [14, 46] on div "previous image" at bounding box center [21, 218] width 42 height 417
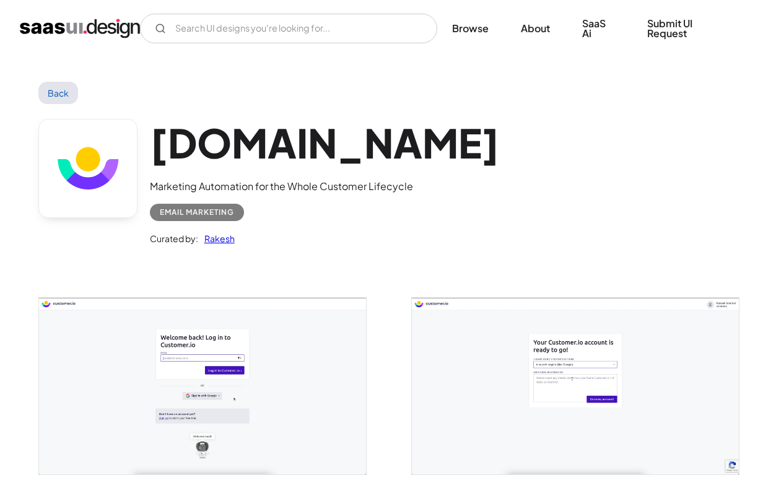
scroll to position [143, 0]
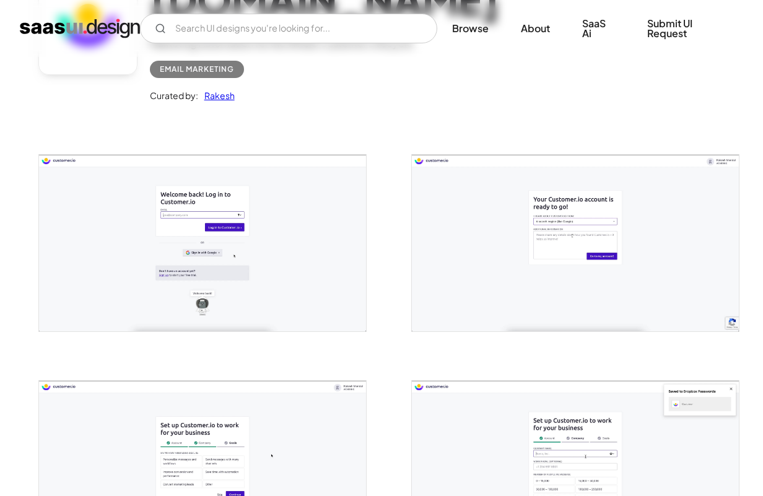
click at [257, 221] on img "open lightbox" at bounding box center [202, 243] width 327 height 177
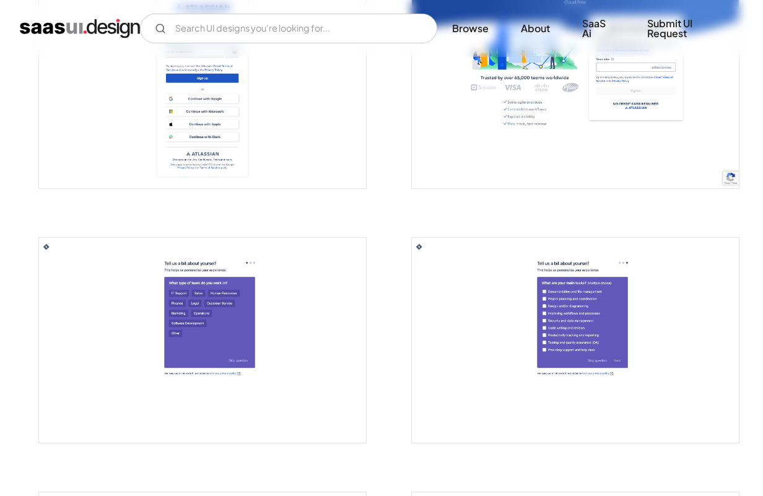
scroll to position [824, 0]
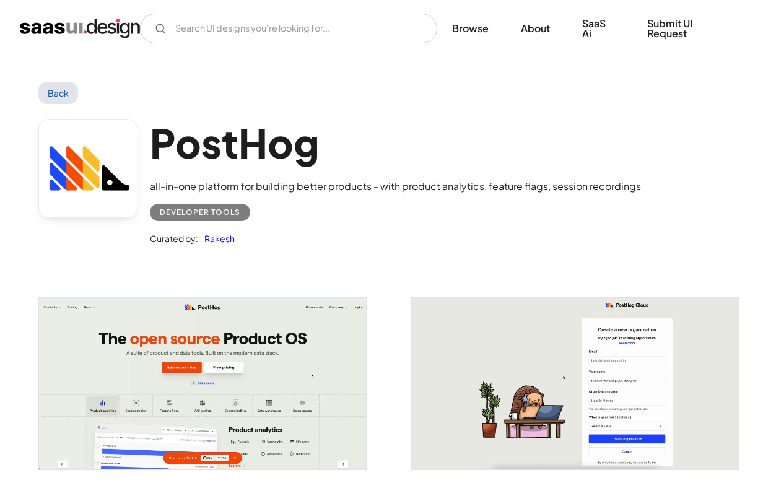
click at [165, 337] on img "open lightbox" at bounding box center [202, 384] width 327 height 172
